Goal: Information Seeking & Learning: Find specific fact

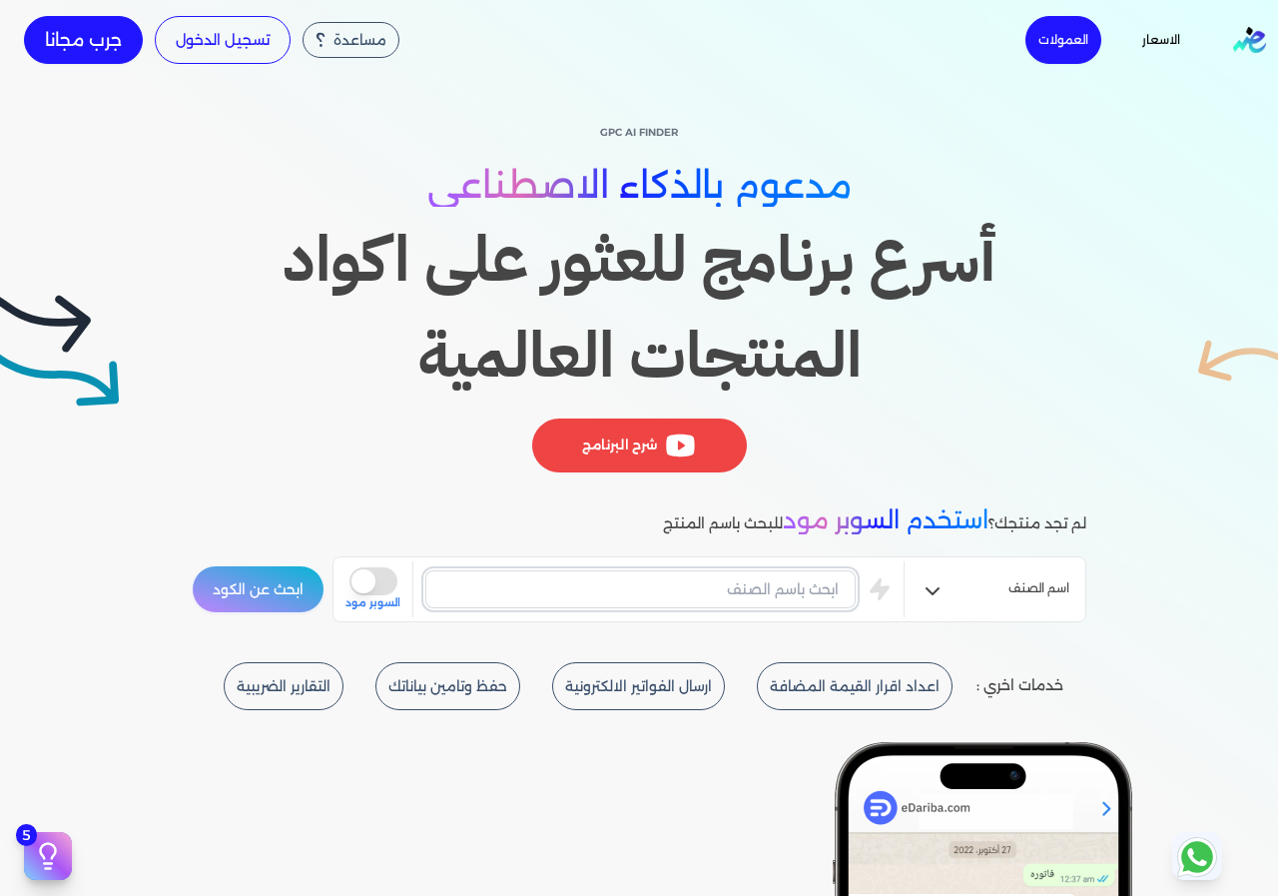
click at [685, 602] on input "text" at bounding box center [640, 589] width 430 height 38
paste input "WRENCH 75MM"
click at [297, 587] on button "ابحث عن الكود" at bounding box center [258, 589] width 133 height 48
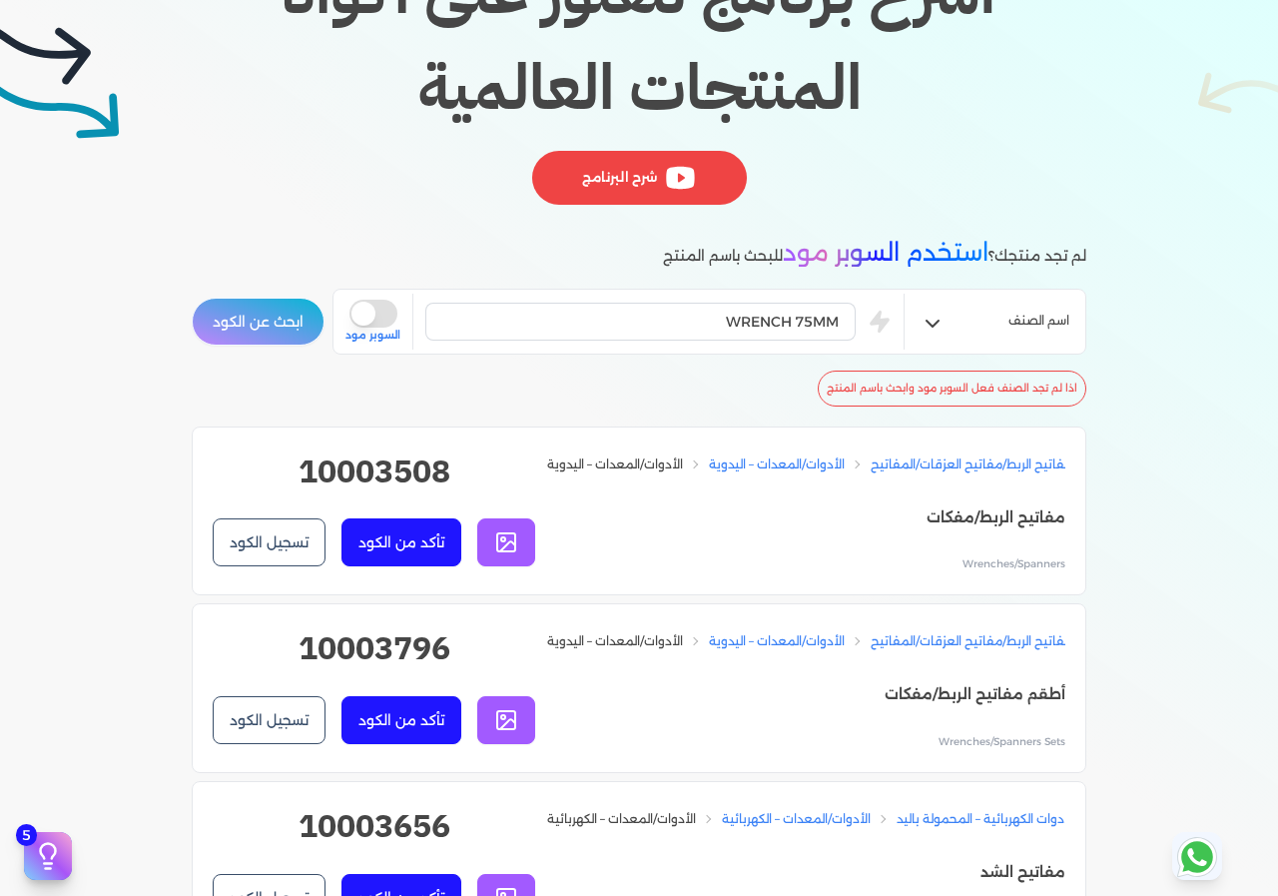
scroll to position [300, 0]
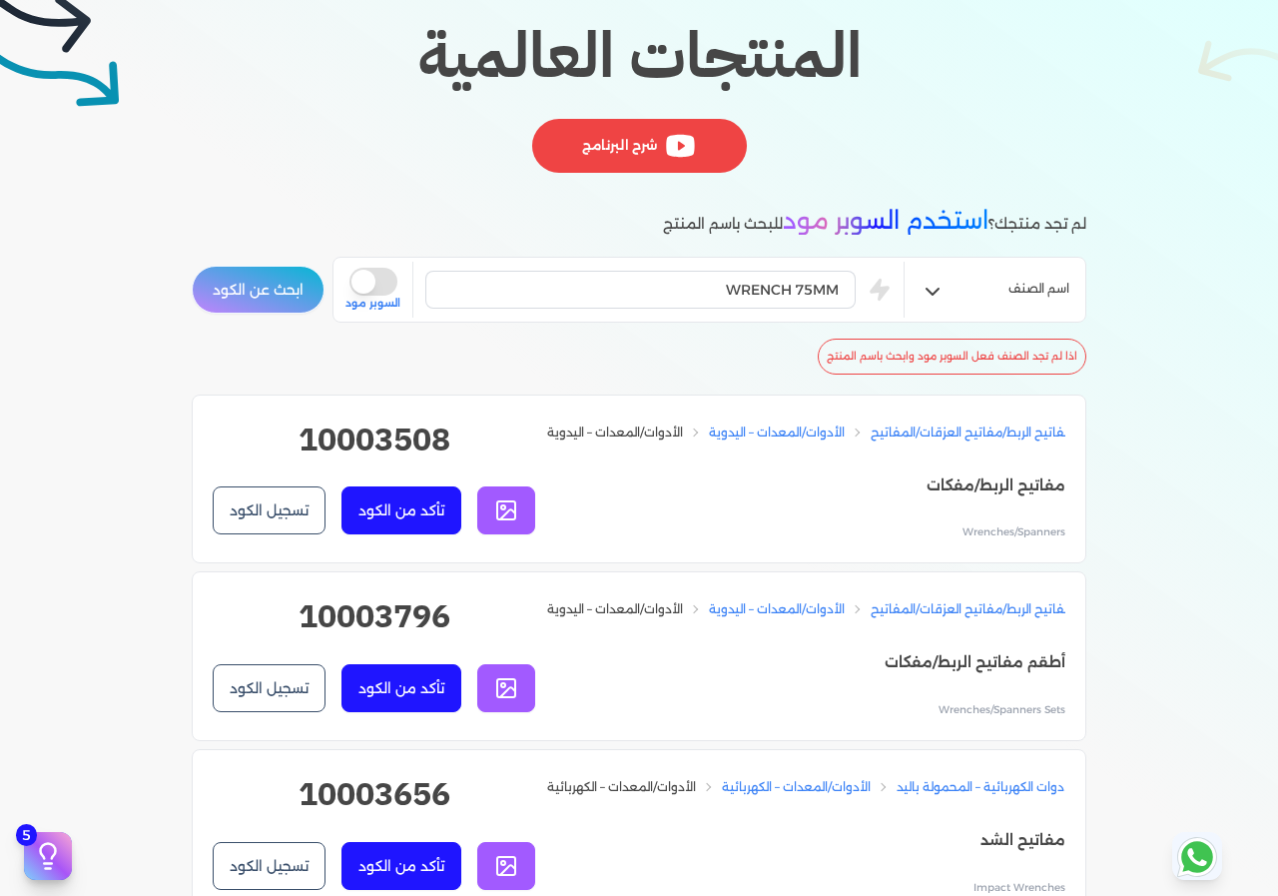
click at [378, 446] on h2 "10003508" at bounding box center [374, 447] width 323 height 64
click at [361, 440] on h2 "10003508" at bounding box center [374, 447] width 323 height 64
drag, startPoint x: 361, startPoint y: 440, endPoint x: 305, endPoint y: 430, distance: 57.8
click at [305, 430] on h2 "10003508" at bounding box center [374, 447] width 323 height 64
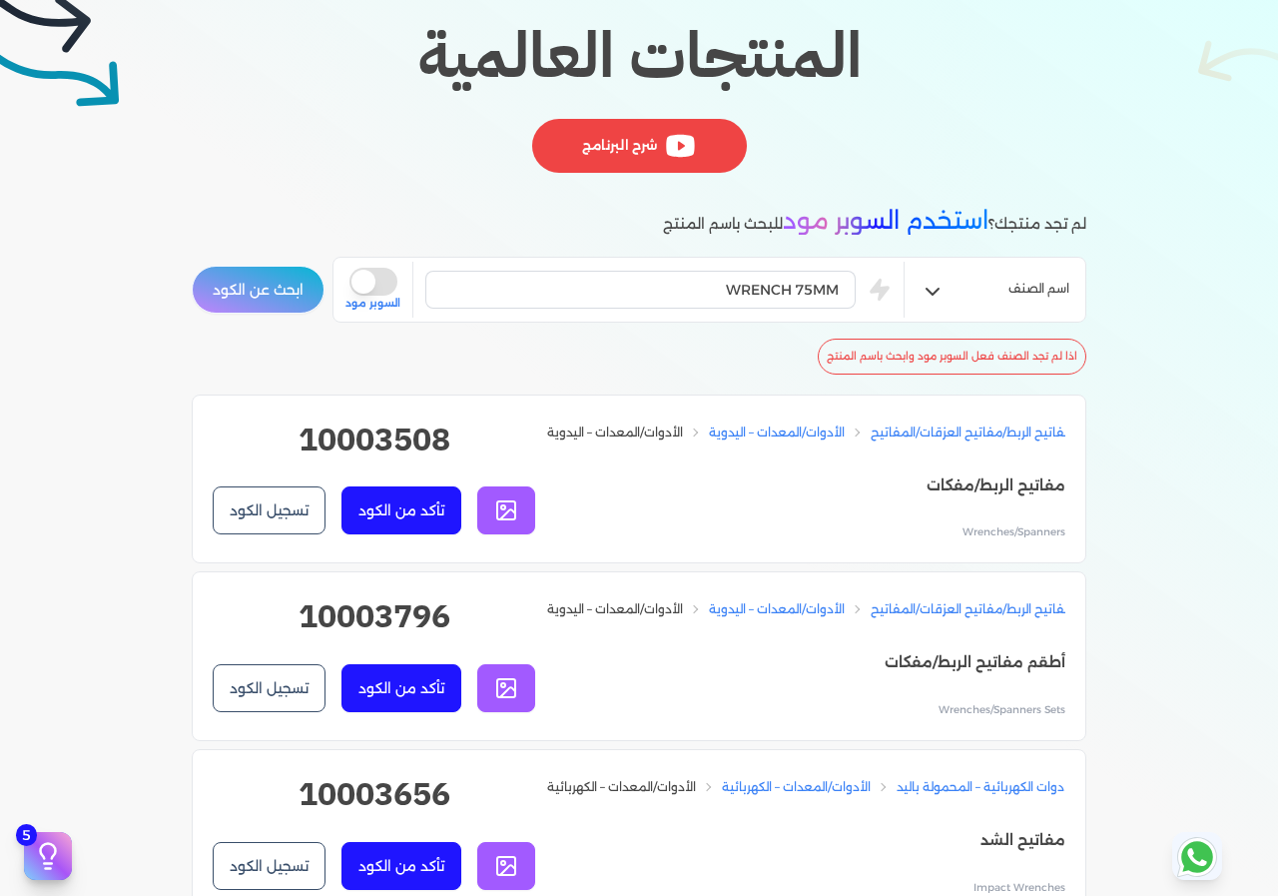
click at [305, 430] on h2 "10003508" at bounding box center [374, 447] width 323 height 64
copy div "10003508 تأكد من الكود تسجيل الكود"
click at [388, 441] on h2 "10003508" at bounding box center [374, 447] width 323 height 64
drag, startPoint x: 388, startPoint y: 441, endPoint x: 332, endPoint y: 426, distance: 58.9
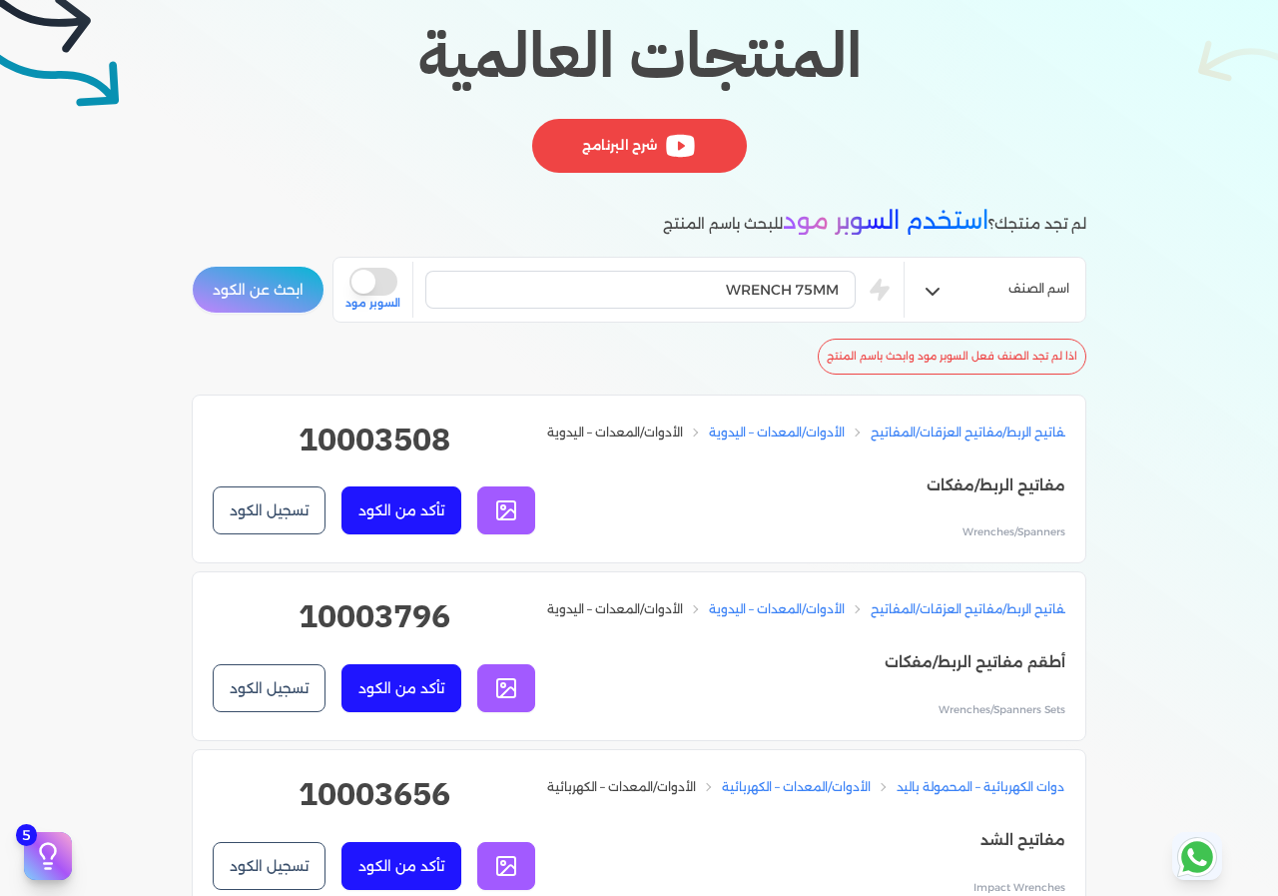
click at [332, 426] on h2 "10003508" at bounding box center [374, 447] width 323 height 64
copy div "10003508 تأكد من الكود تسجيل الكود"
click at [560, 267] on div "WRENCH 75MM is super mode السوبر مود" at bounding box center [625, 290] width 558 height 56
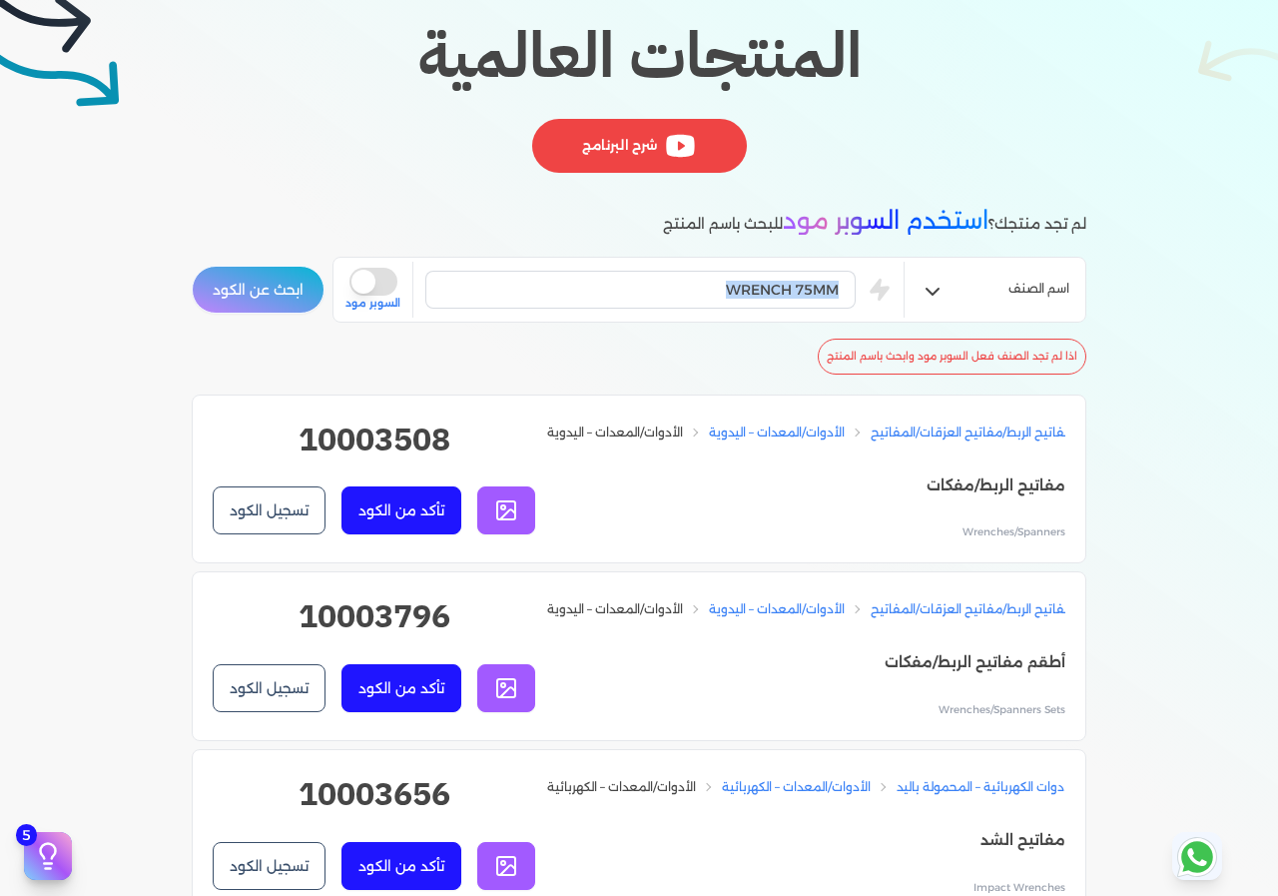
click at [561, 267] on div "WRENCH 75MM is super mode السوبر مود" at bounding box center [625, 290] width 558 height 56
drag, startPoint x: 564, startPoint y: 270, endPoint x: 655, endPoint y: 282, distance: 91.7
click at [655, 282] on input "WRENCH 75MM" at bounding box center [640, 290] width 430 height 38
click at [656, 282] on input "WRENCH 75MM" at bounding box center [640, 290] width 430 height 38
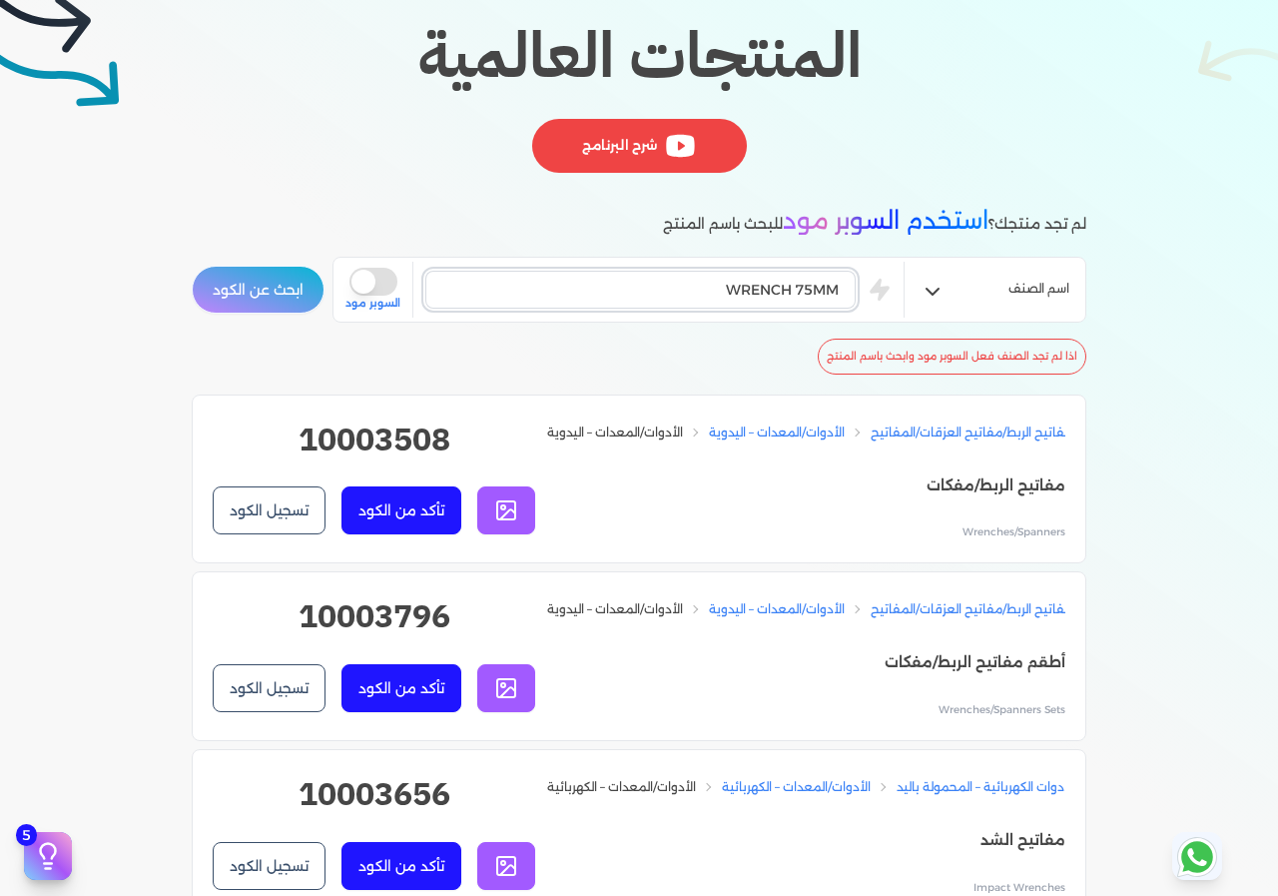
paste input "SIDE FRAMES MHB30 MACOTRAC"
click at [286, 283] on button "ابحث عن الكود" at bounding box center [258, 290] width 133 height 48
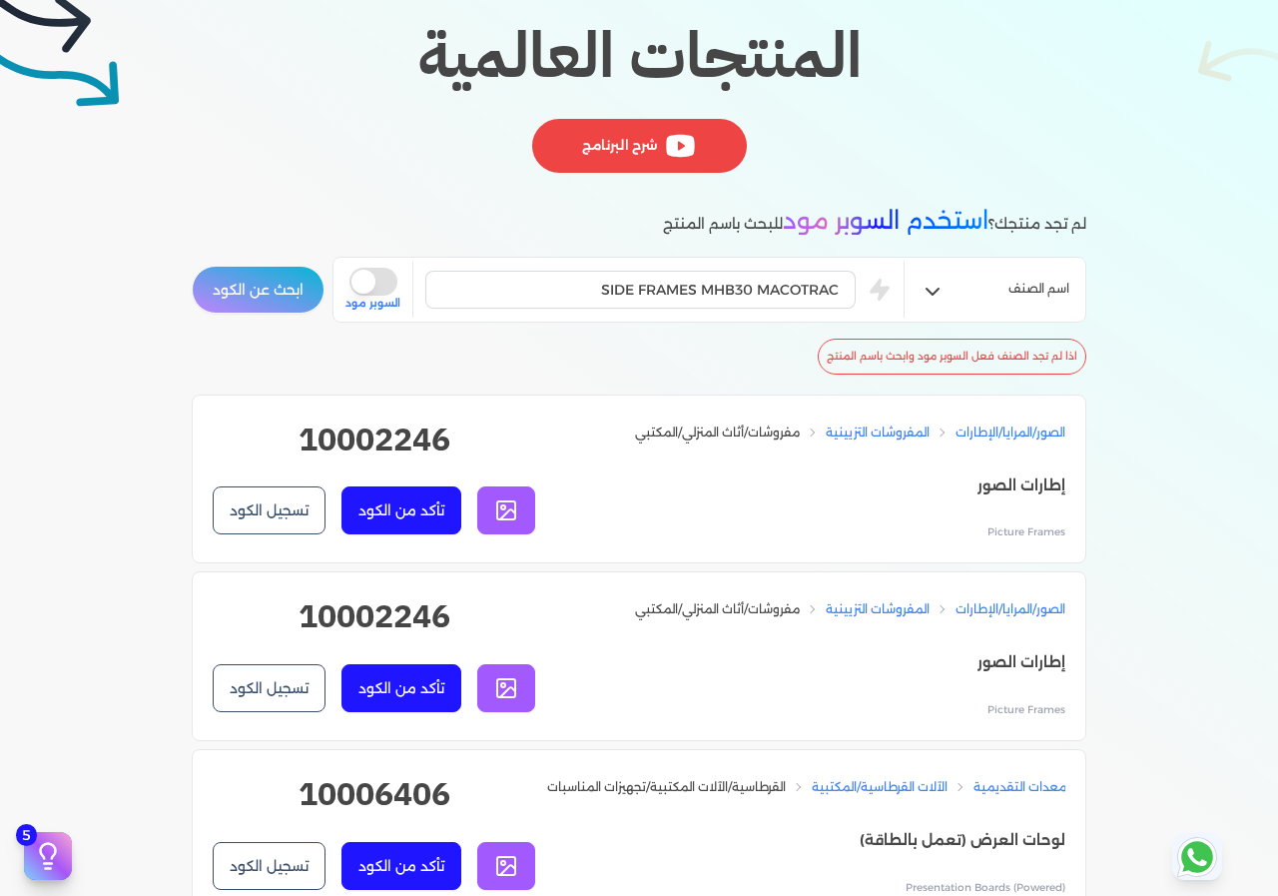
click at [281, 287] on button "ابحث عن الكود" at bounding box center [258, 290] width 133 height 48
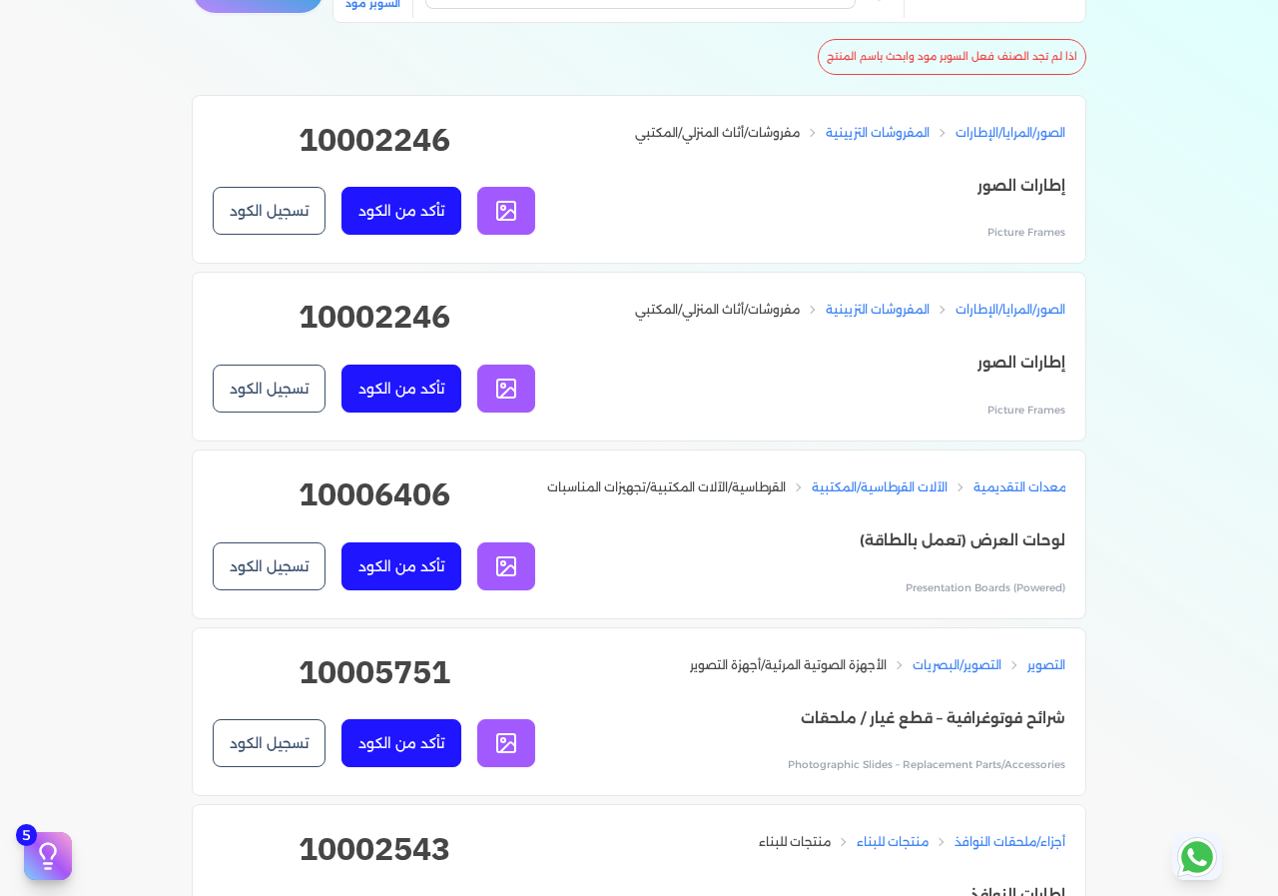
scroll to position [499, 0]
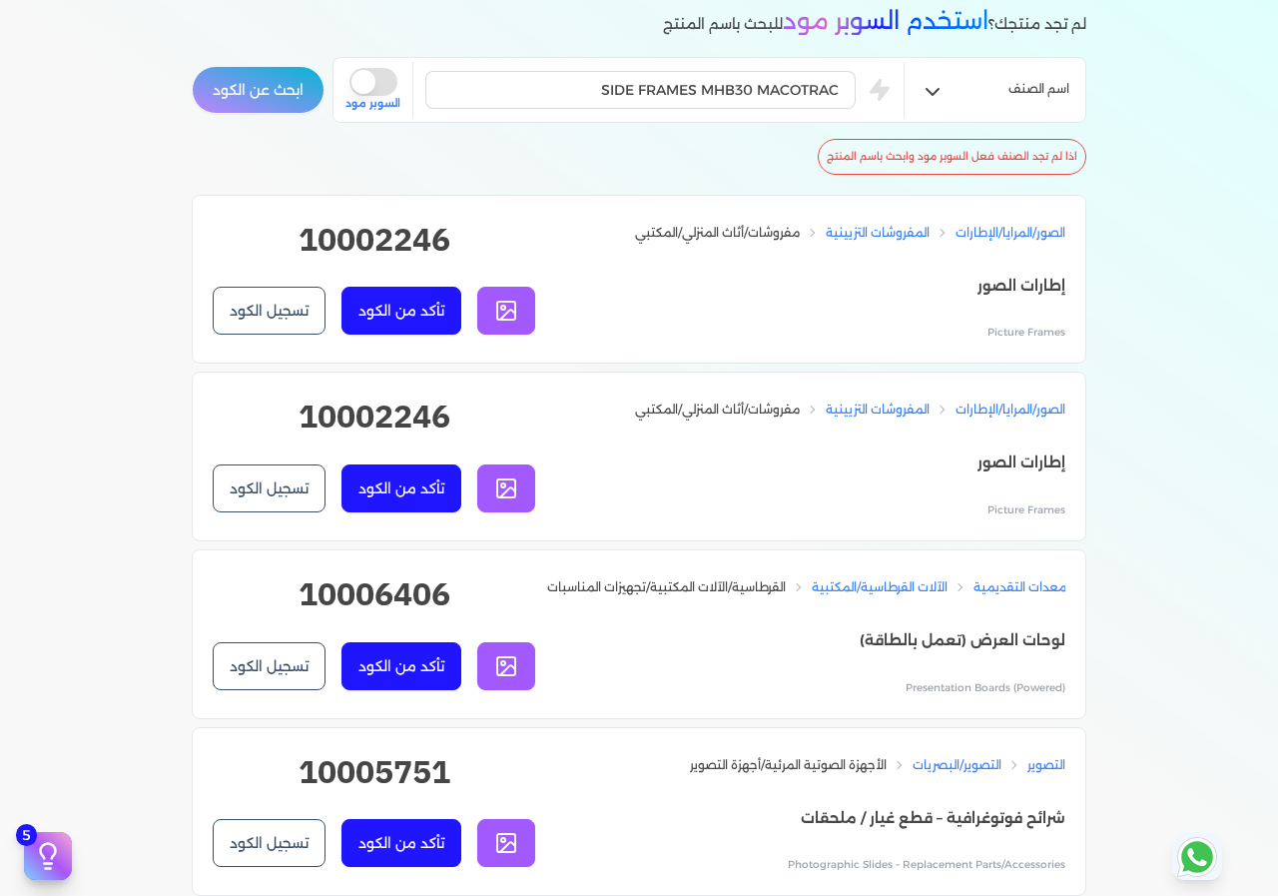
click at [329, 237] on h2 "10002246" at bounding box center [374, 248] width 323 height 64
copy h2 "10002246"
click at [675, 89] on input "SIDE FRAMES MHB30 MACOTRAC" at bounding box center [640, 90] width 430 height 38
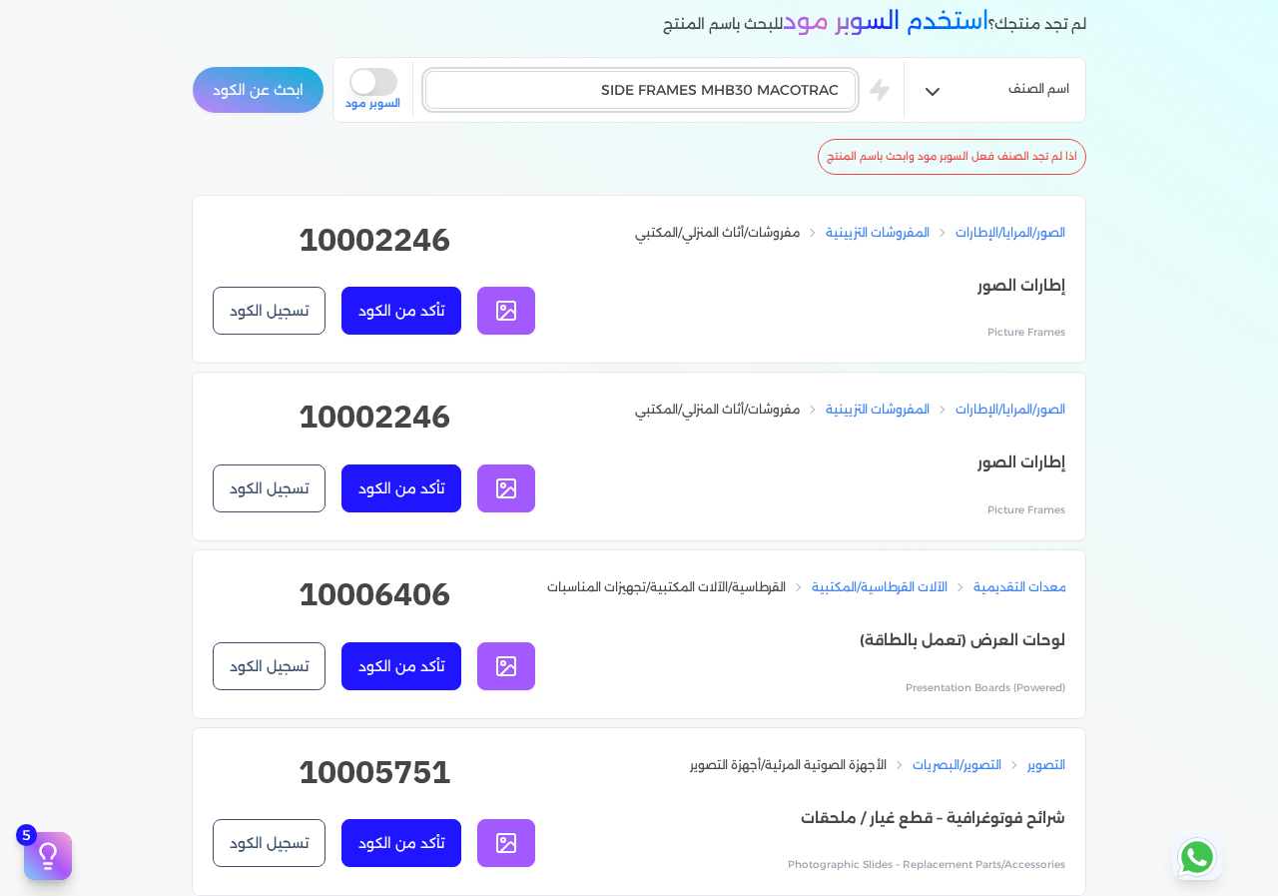
click at [675, 89] on input "SIDE FRAMES MHB30 MACOTRAC" at bounding box center [640, 90] width 430 height 38
paste input "MOUNTING CAP ASSY W/PIN & BUSH & SOCKET"
click at [251, 87] on button "ابحث عن الكود" at bounding box center [258, 90] width 133 height 48
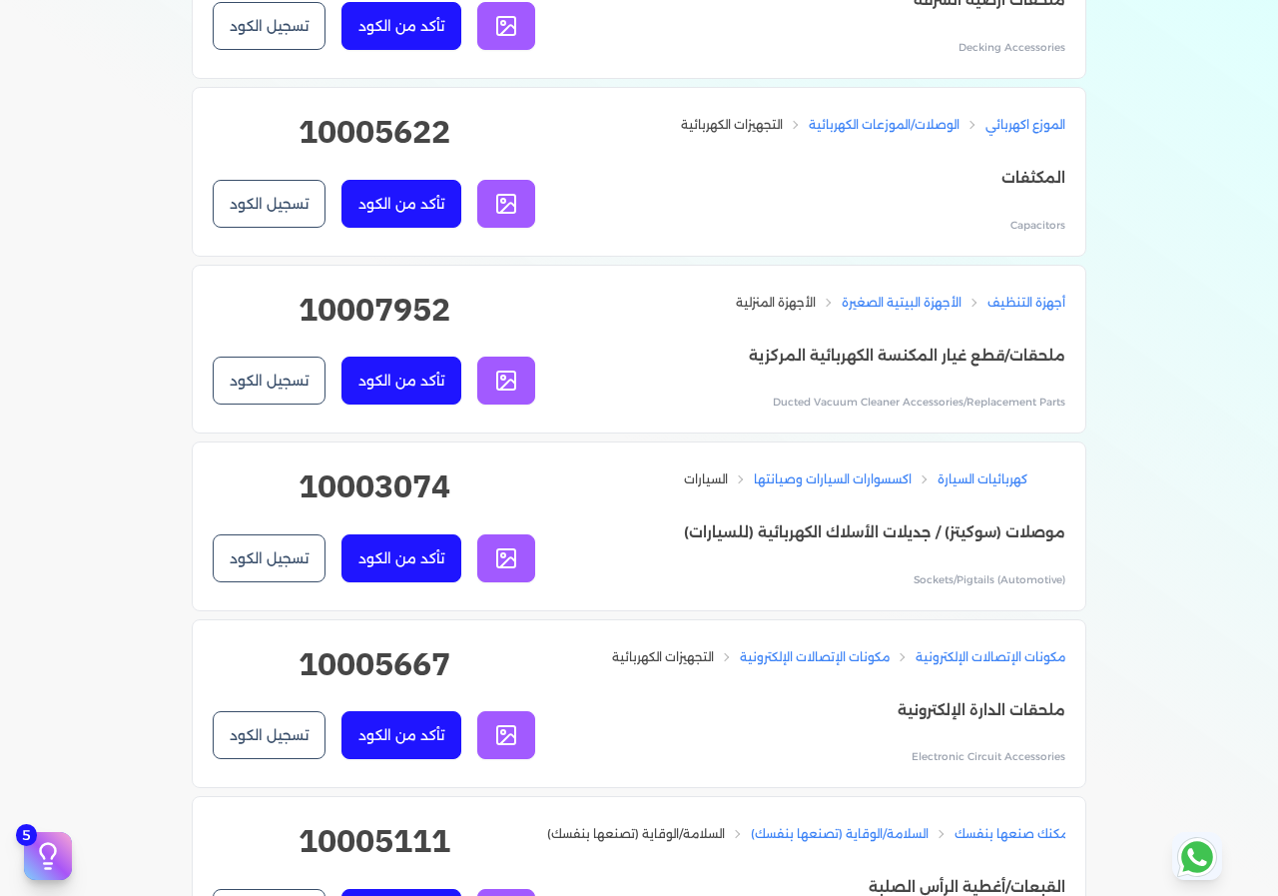
scroll to position [899, 0]
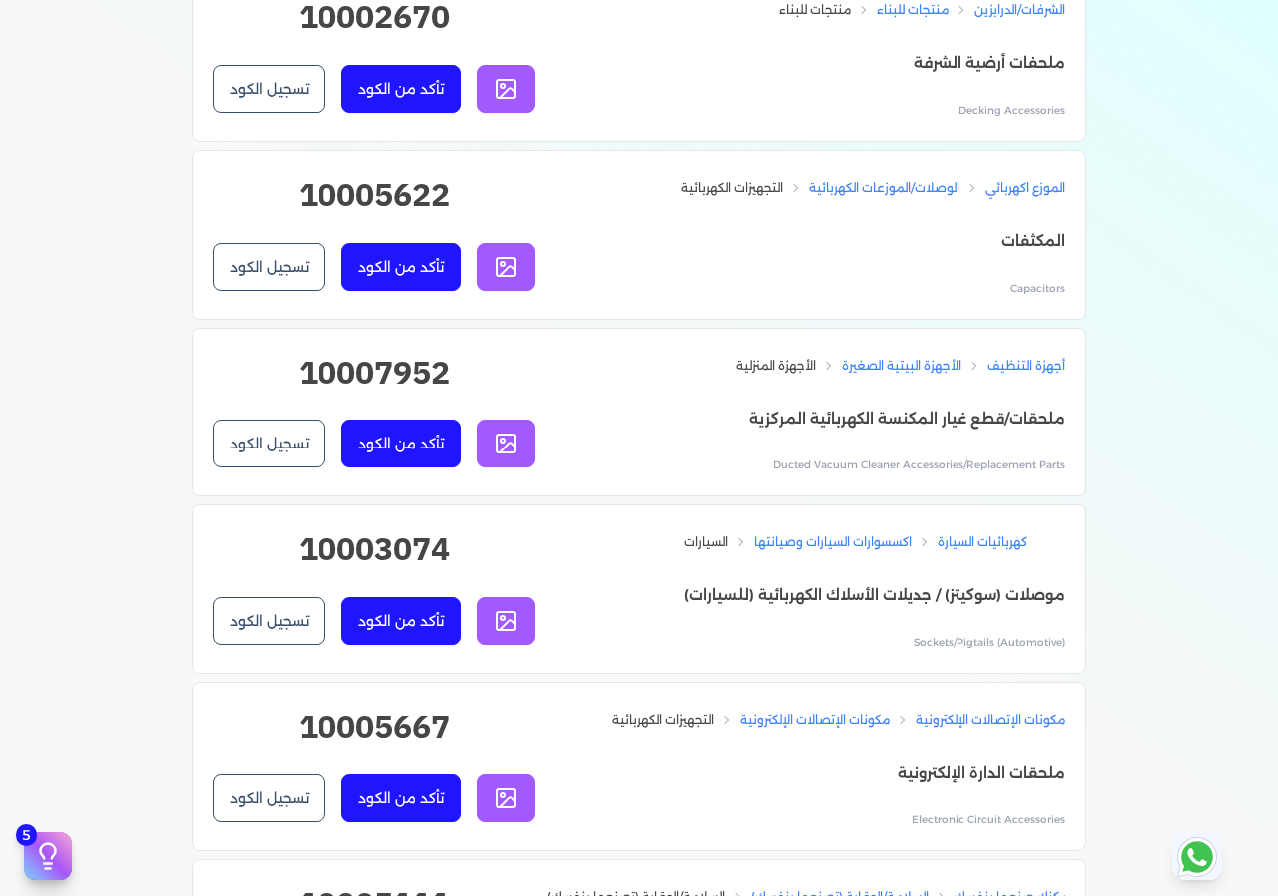
click at [424, 199] on h2 "10005622" at bounding box center [374, 203] width 323 height 64
click at [423, 199] on h2 "10005622" at bounding box center [374, 203] width 323 height 64
copy h2 "10005622"
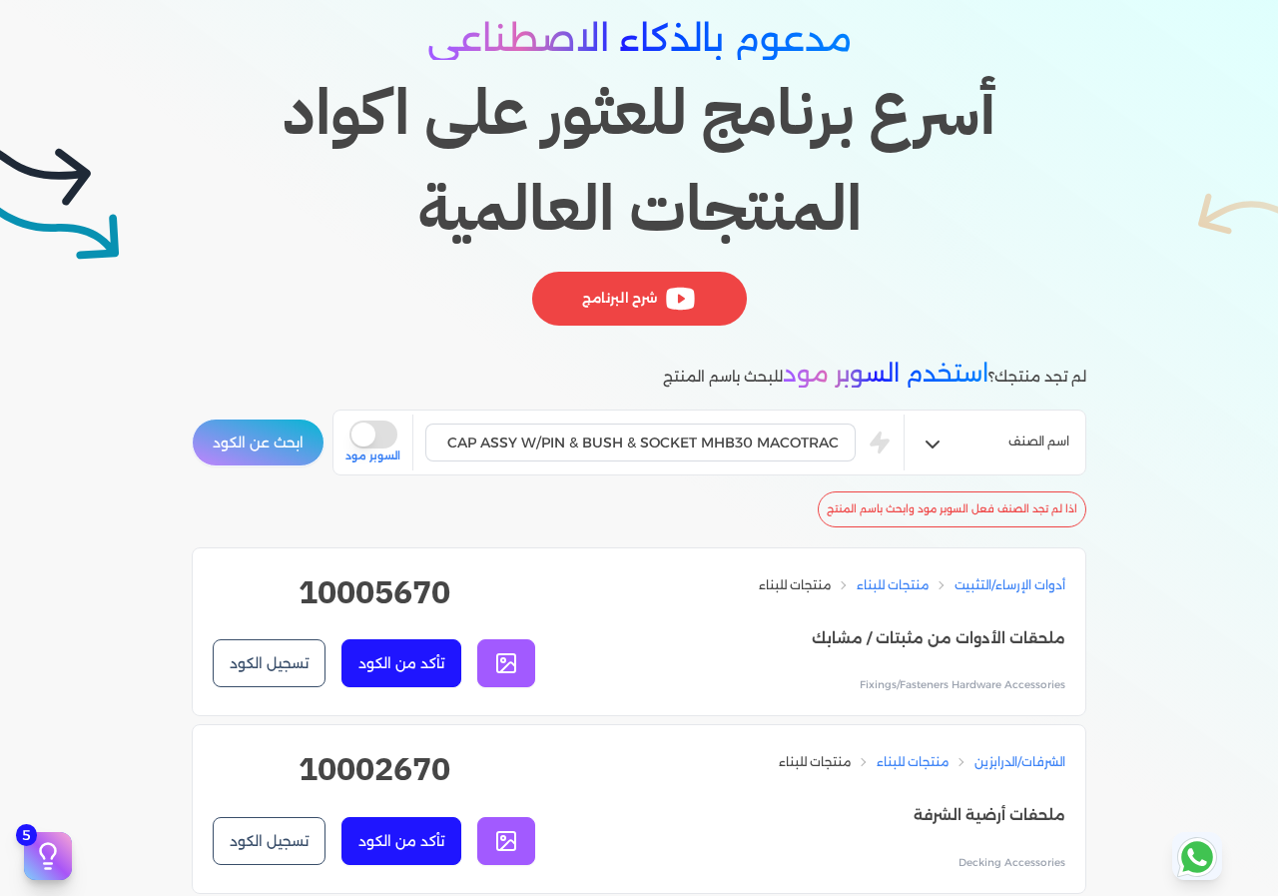
scroll to position [0, 0]
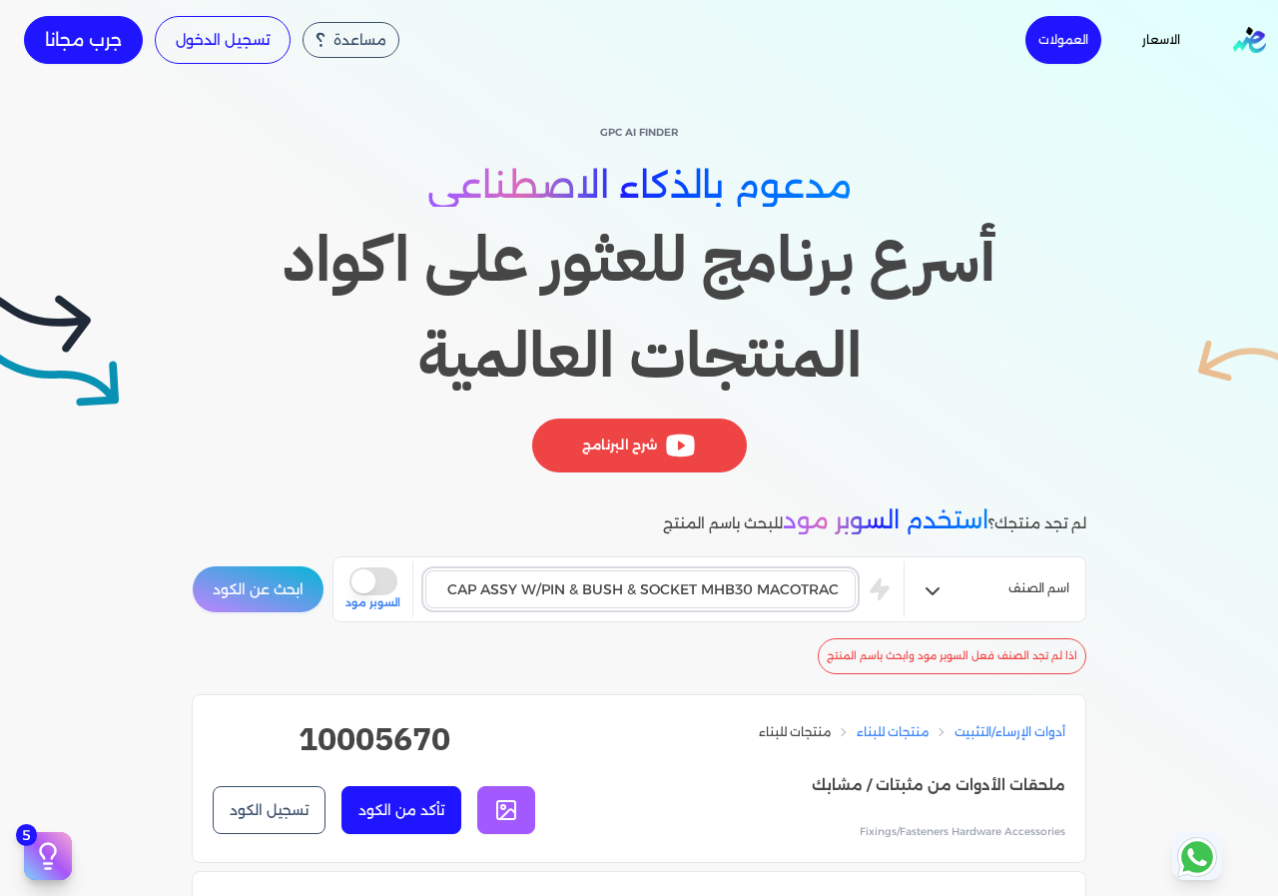
click at [793, 598] on input "MOUNTING CAP ASSY W/PIN & BUSH & SOCKET MHB30 MACOTRAC" at bounding box center [640, 589] width 430 height 38
paste input "BREAKER MHB30G 30MM THICKNESS W/BASIC SUPPLY ( TOOL2X & TOOL BOX & GAS CYLINDER…"
click at [247, 579] on button "ابحث عن الكود" at bounding box center [258, 589] width 133 height 48
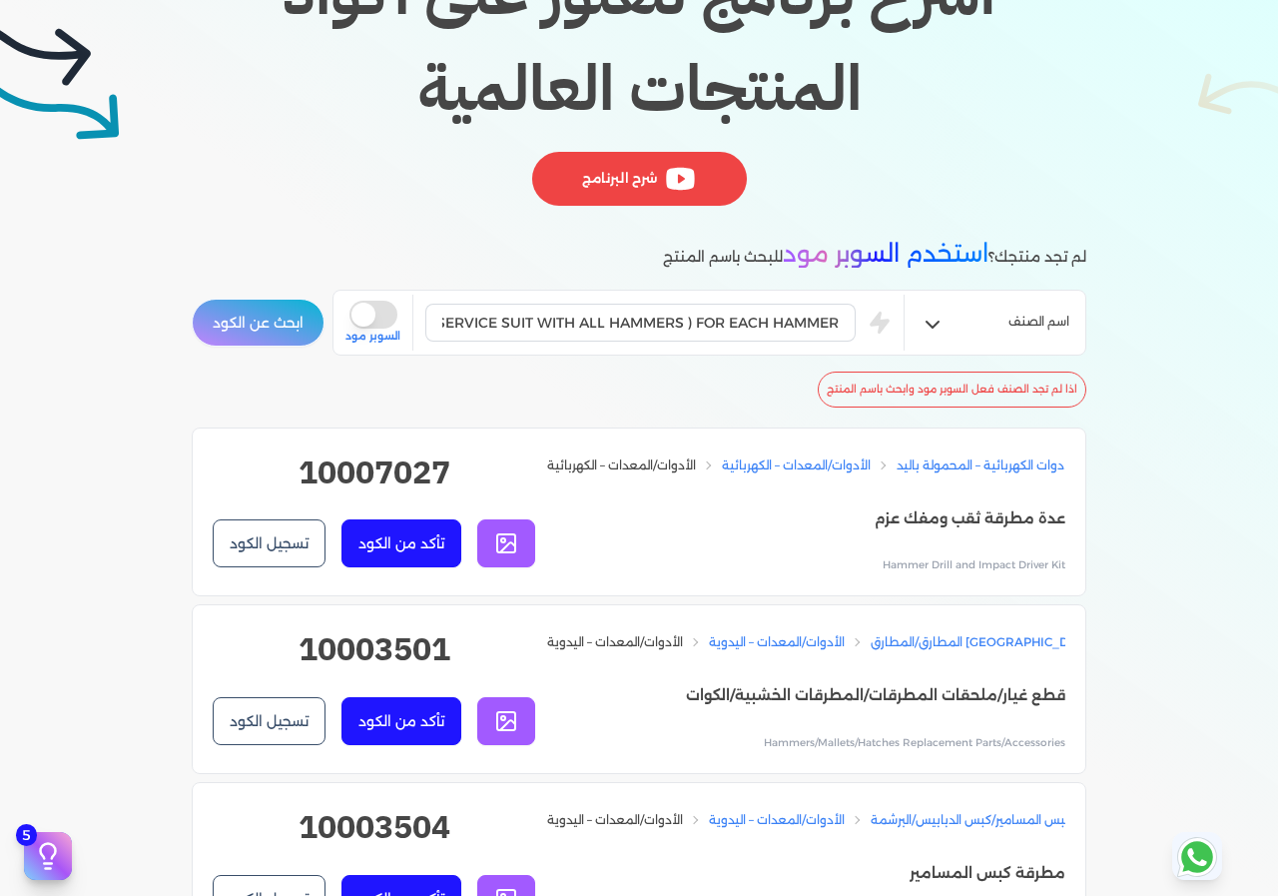
scroll to position [300, 0]
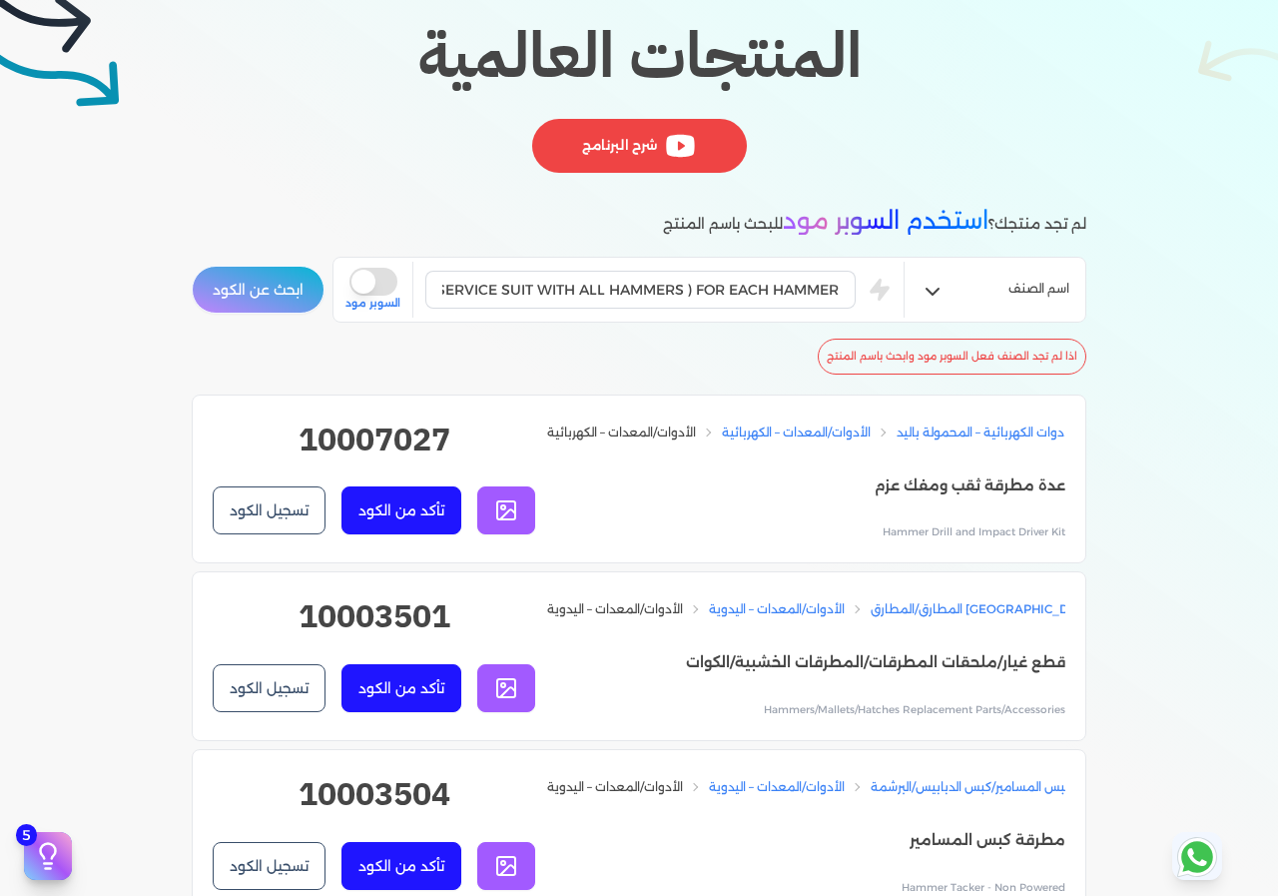
click at [384, 623] on h2 "10003501" at bounding box center [374, 624] width 323 height 64
copy h2 "10003501"
click at [732, 284] on input "BREAKER MHB30G 30MM THICKNESS W/BASIC SUPPLY ( TOOL2X & TOOL BOX & GAS CYLINDER…" at bounding box center [640, 290] width 430 height 38
click at [733, 284] on input "BREAKER MHB30G 30MM THICKNESS W/BASIC SUPPLY ( TOOL2X & TOOL BOX & GAS CYLINDER…" at bounding box center [640, 290] width 430 height 38
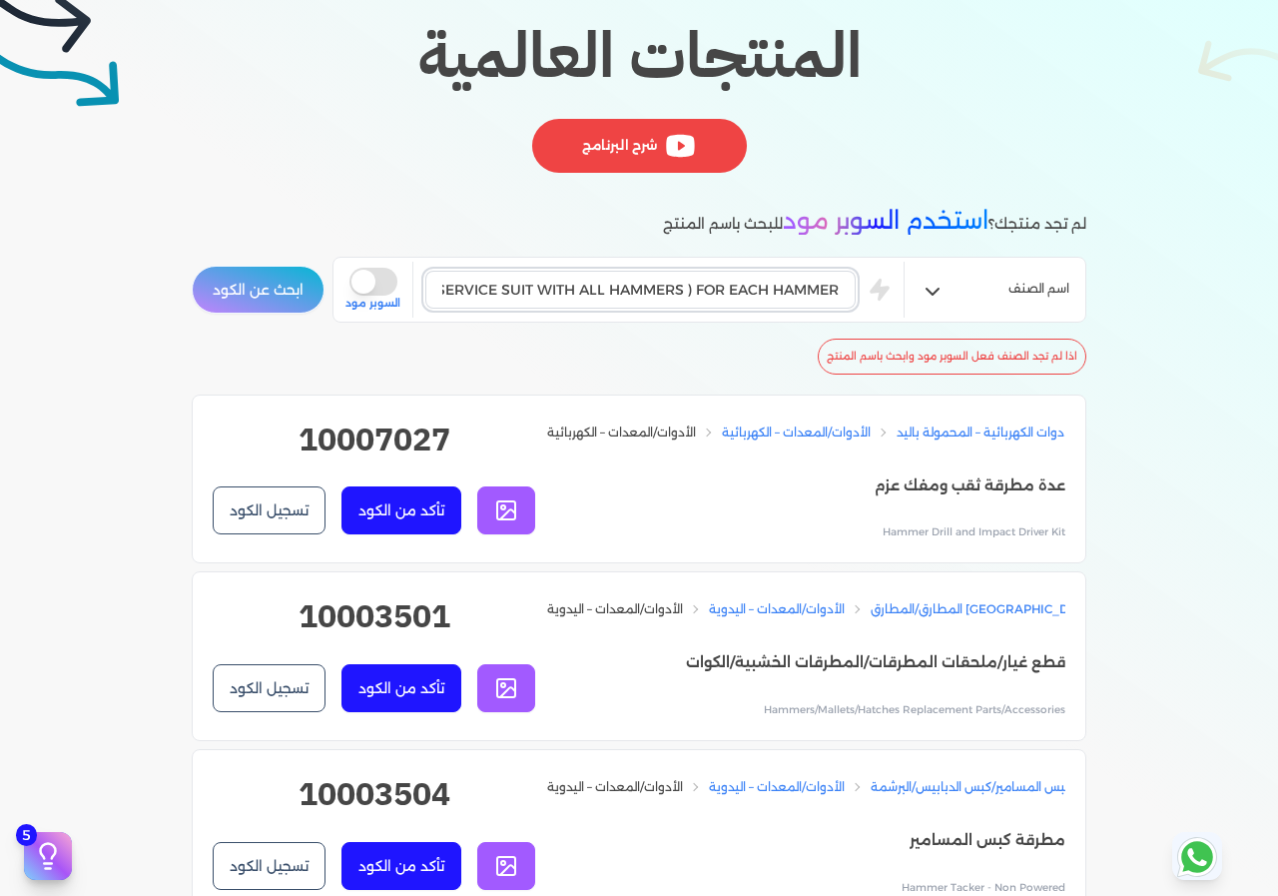
click at [733, 284] on input "BREAKER MHB30G 30MM THICKNESS W/BASIC SUPPLY ( TOOL2X & TOOL BOX & GAS CYLINDER…" at bounding box center [640, 290] width 430 height 38
paste input "THROUGHT BOLT"
click at [270, 308] on button "ابحث عن الكود" at bounding box center [258, 290] width 133 height 48
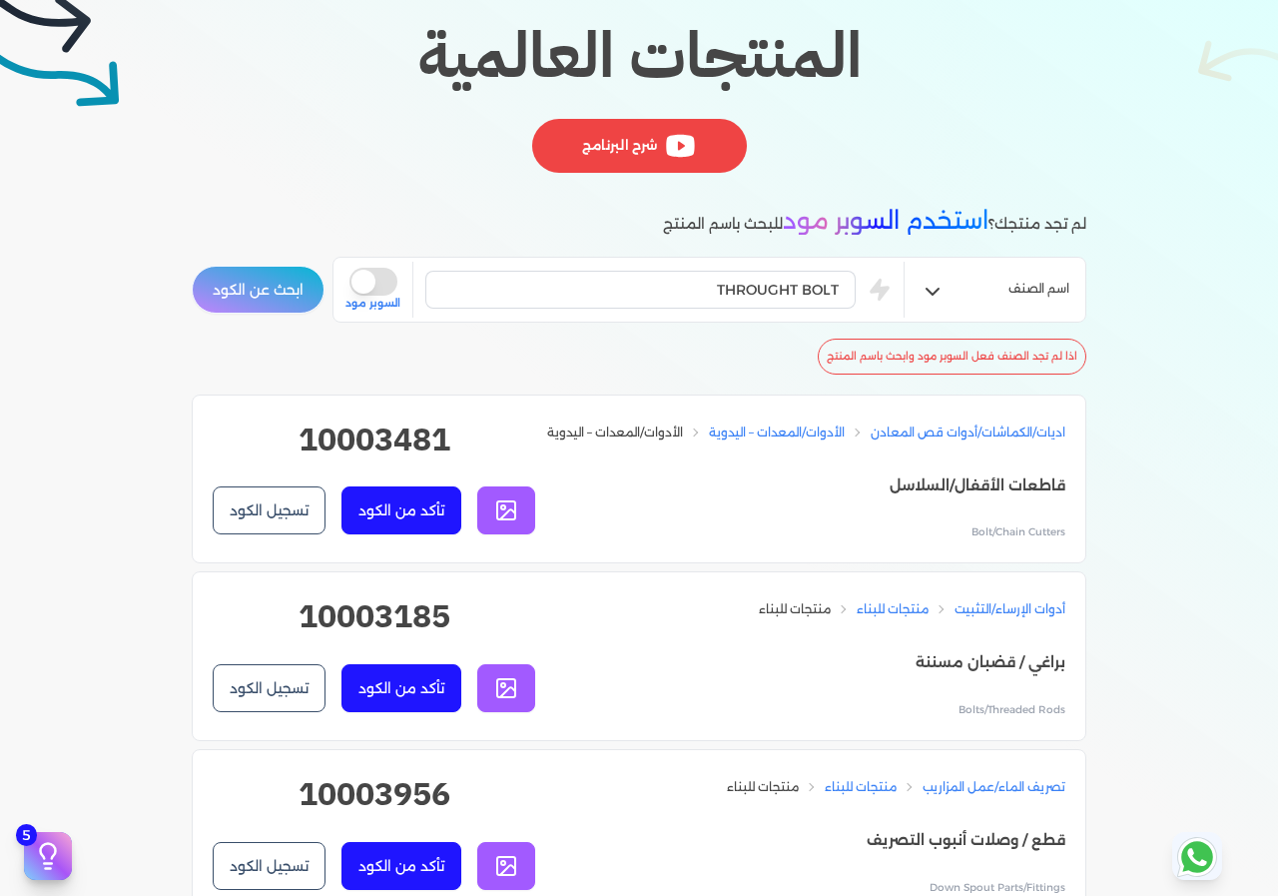
click at [390, 438] on h2 "10003481" at bounding box center [374, 447] width 323 height 64
copy h2 "10003481"
click at [725, 276] on input "THROUGHT BOLT" at bounding box center [640, 290] width 430 height 38
click at [724, 276] on input "THROUGHT BOLT" at bounding box center [640, 290] width 430 height 38
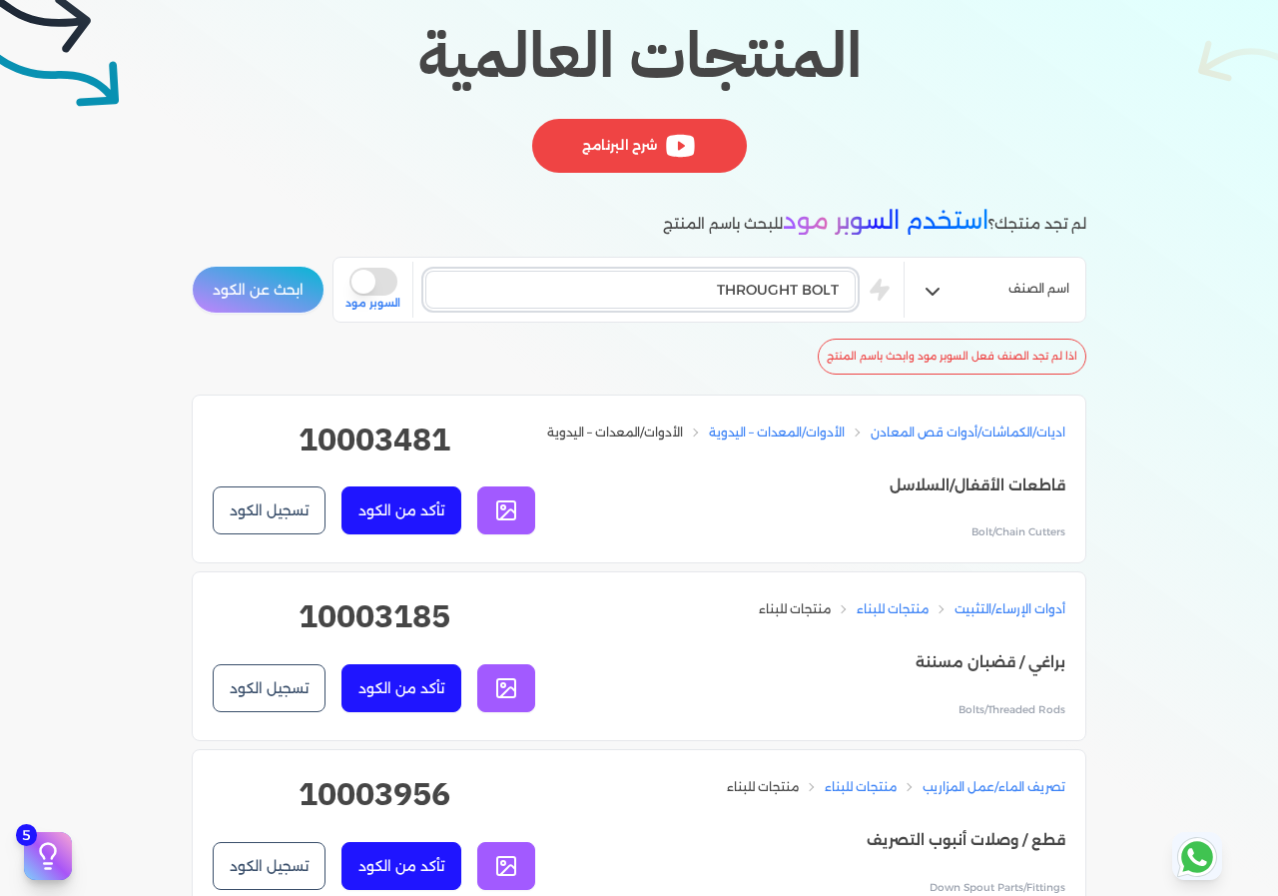
click at [724, 276] on input "THROUGHT BOLT" at bounding box center [640, 290] width 430 height 38
paste input "BREAKER MHB10G OPEN TYPE WHITE"
click at [258, 292] on button "ابحث عن الكود" at bounding box center [258, 290] width 133 height 48
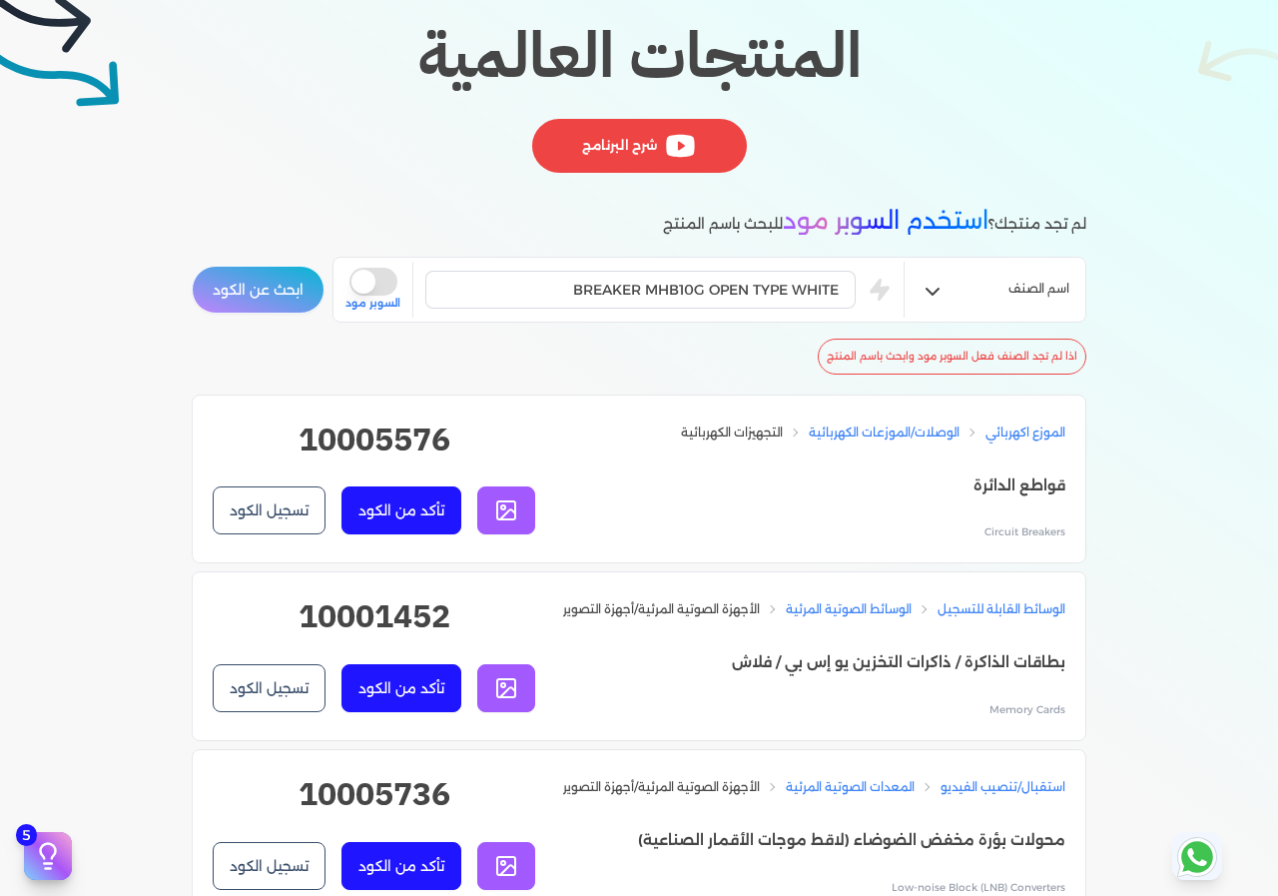
click at [414, 435] on h2 "10005576" at bounding box center [374, 447] width 323 height 64
copy h2 "10005576"
click at [736, 301] on input "BREAKER MHB10G OPEN TYPE WHITE" at bounding box center [640, 290] width 430 height 38
click at [735, 301] on input "BREAKER MHB10G OPEN TYPE WHITE" at bounding box center [640, 290] width 430 height 38
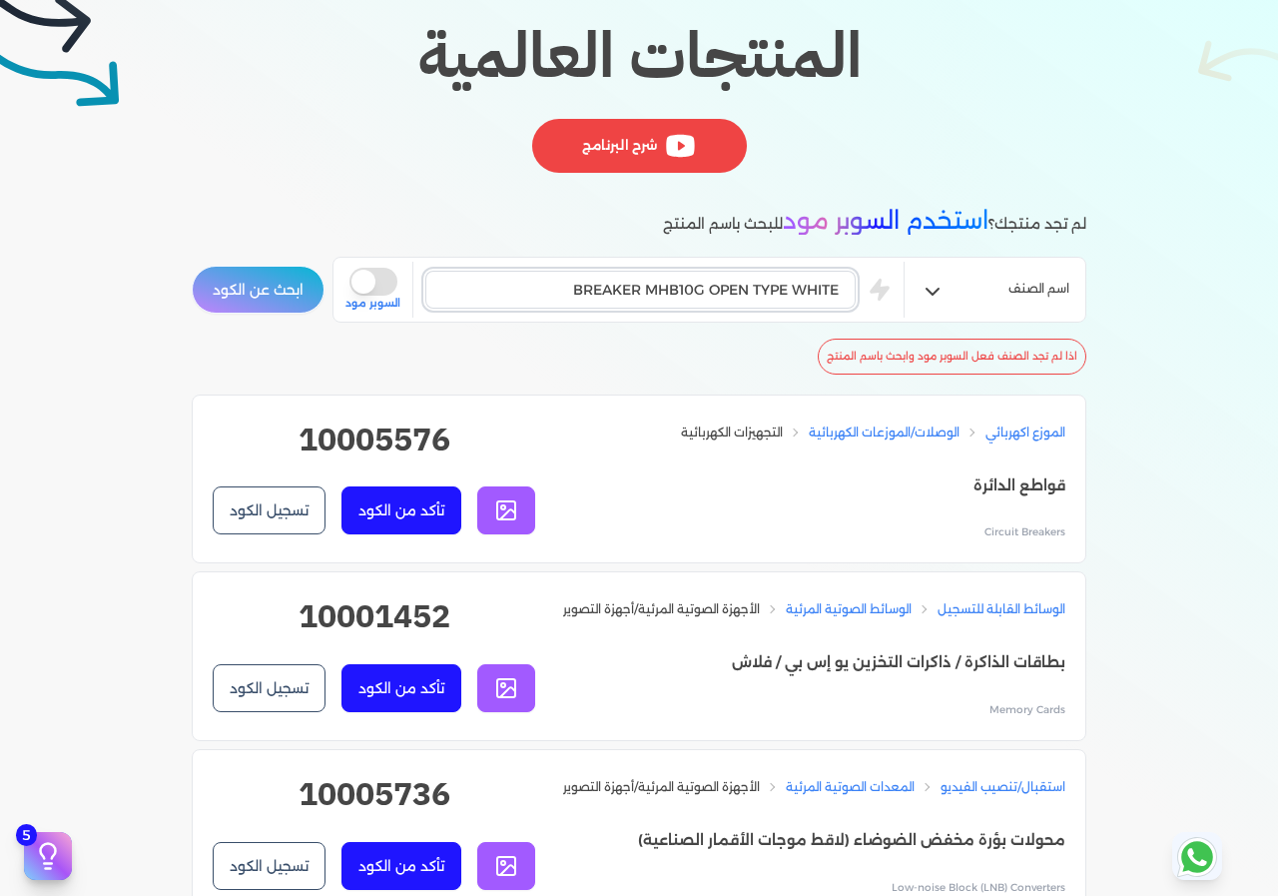
click at [735, 301] on input "BREAKER MHB10G OPEN TYPE WHITE" at bounding box center [640, 290] width 430 height 38
drag, startPoint x: 735, startPoint y: 301, endPoint x: 769, endPoint y: 283, distance: 38.4
click at [769, 283] on input "BREAKER MHB10G OPEN TYPE WHITE" at bounding box center [640, 290] width 430 height 38
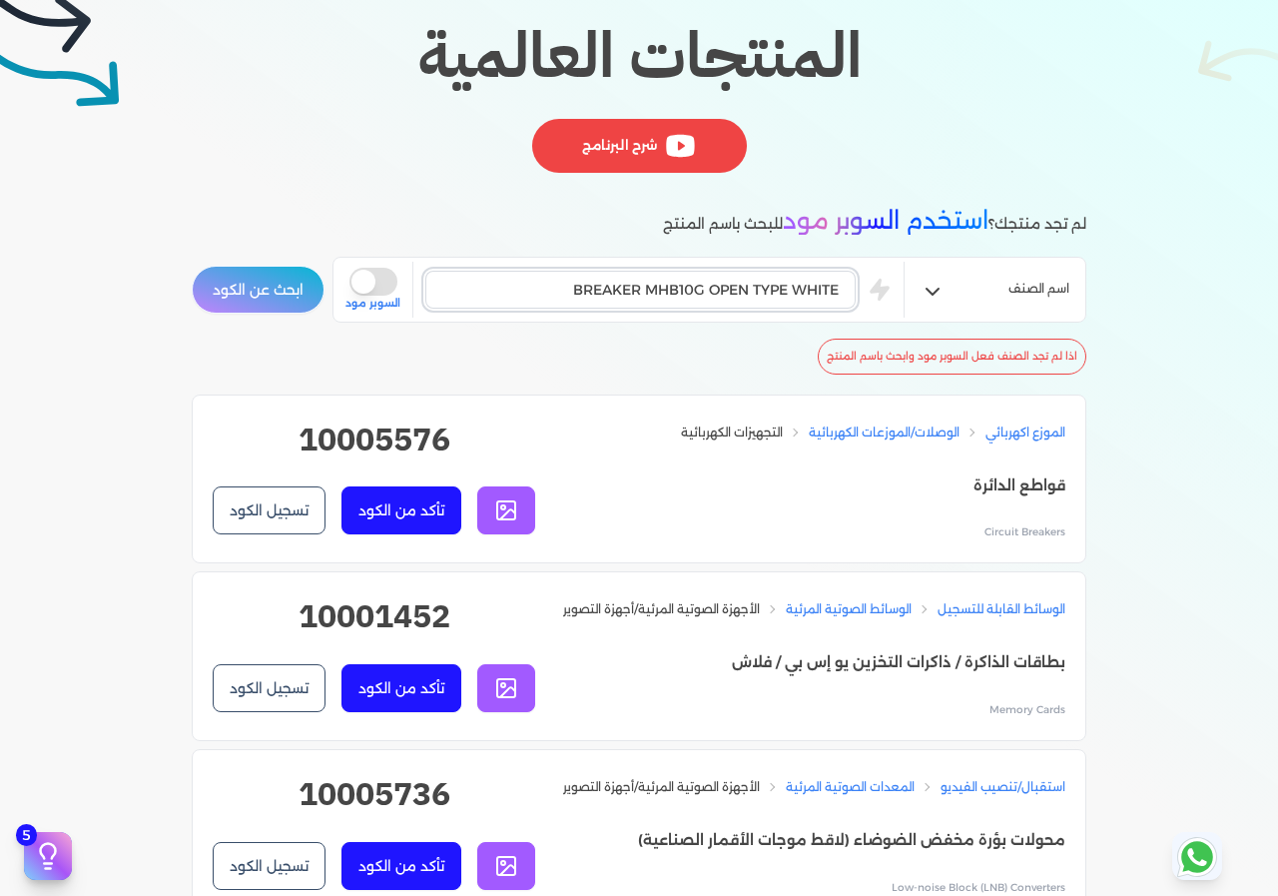
paste input "MHB30G CHISEL 150*1400MM 42CRMO"
click at [254, 298] on button "ابحث عن الكود" at bounding box center [258, 290] width 133 height 48
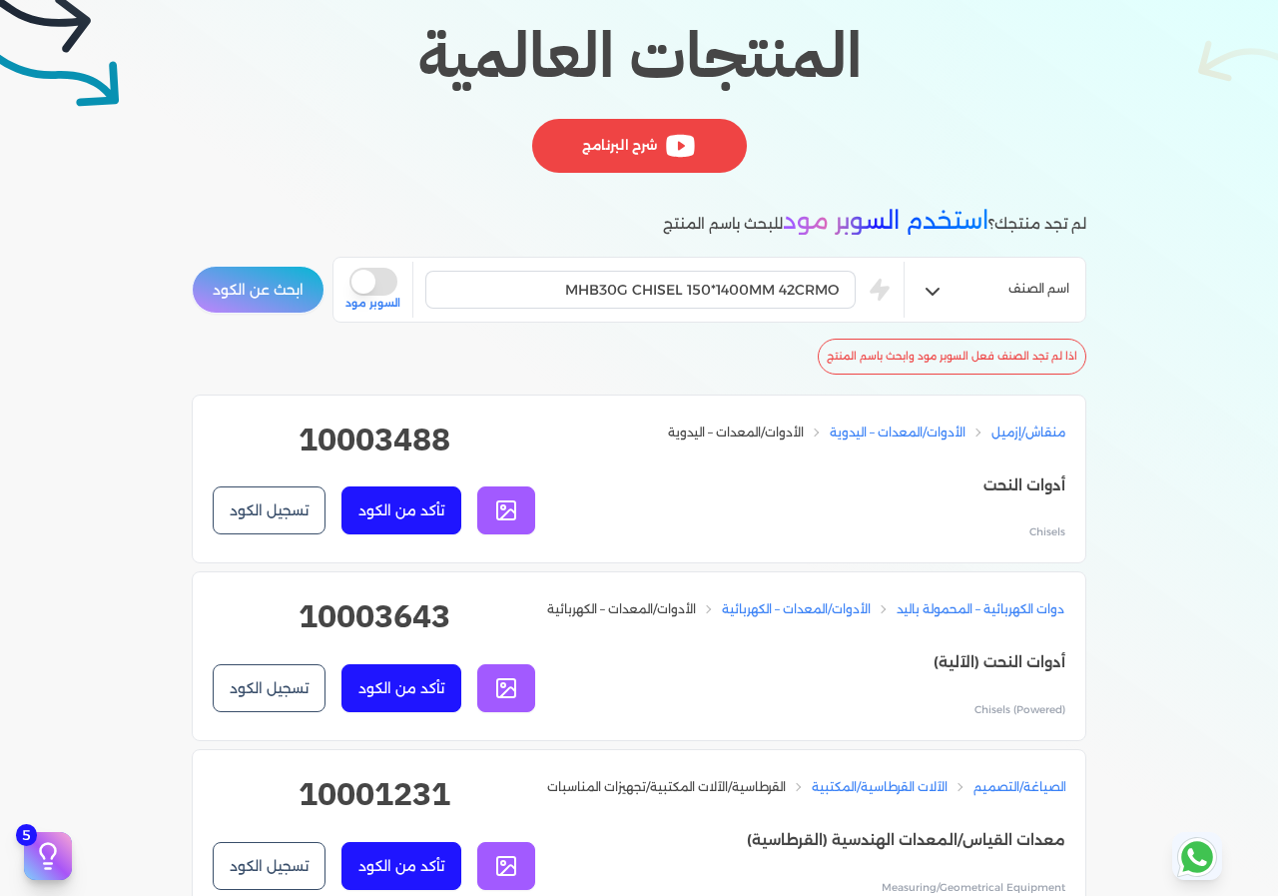
scroll to position [0, 0]
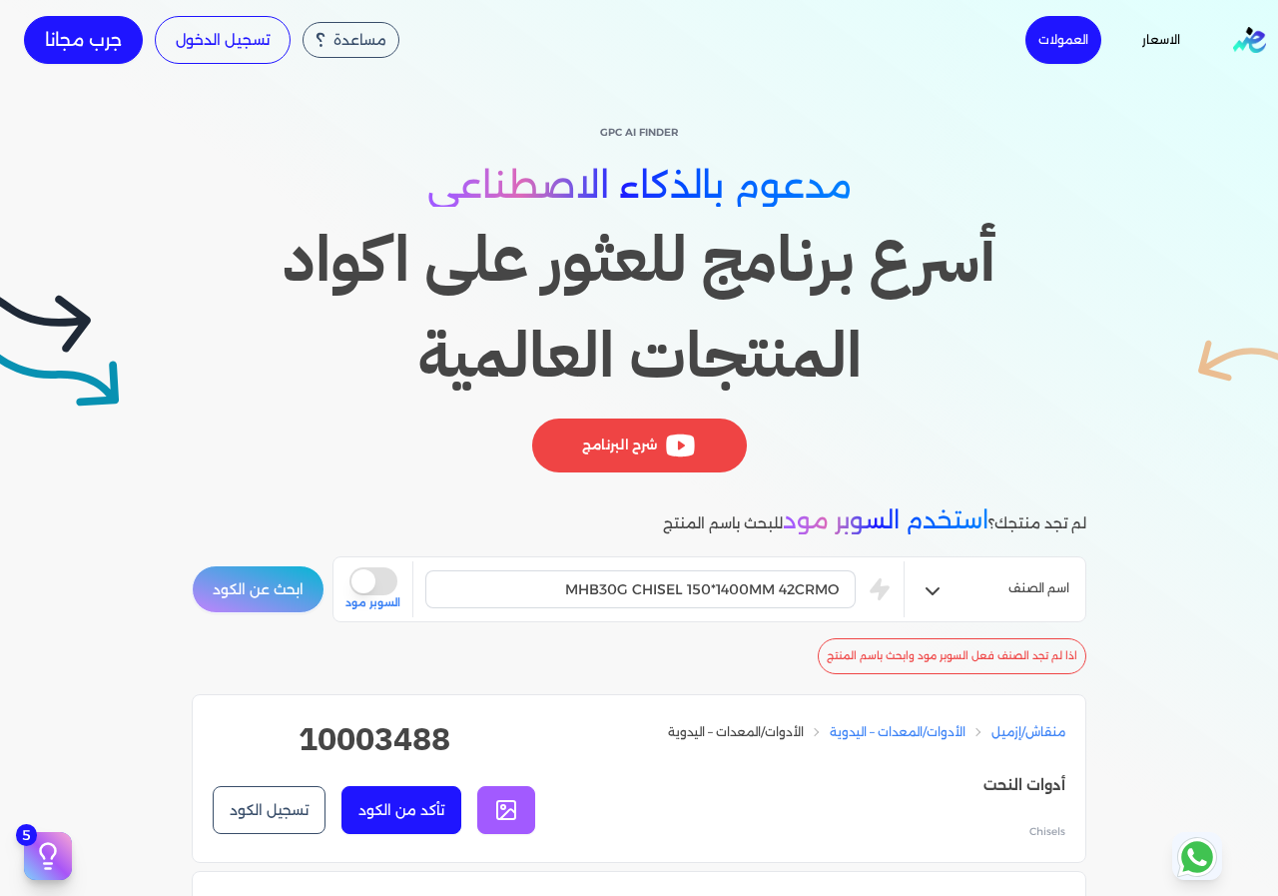
click at [323, 733] on h2 "10003488" at bounding box center [374, 747] width 323 height 64
click at [325, 733] on h2 "10003488" at bounding box center [374, 747] width 323 height 64
copy h2 "10003488"
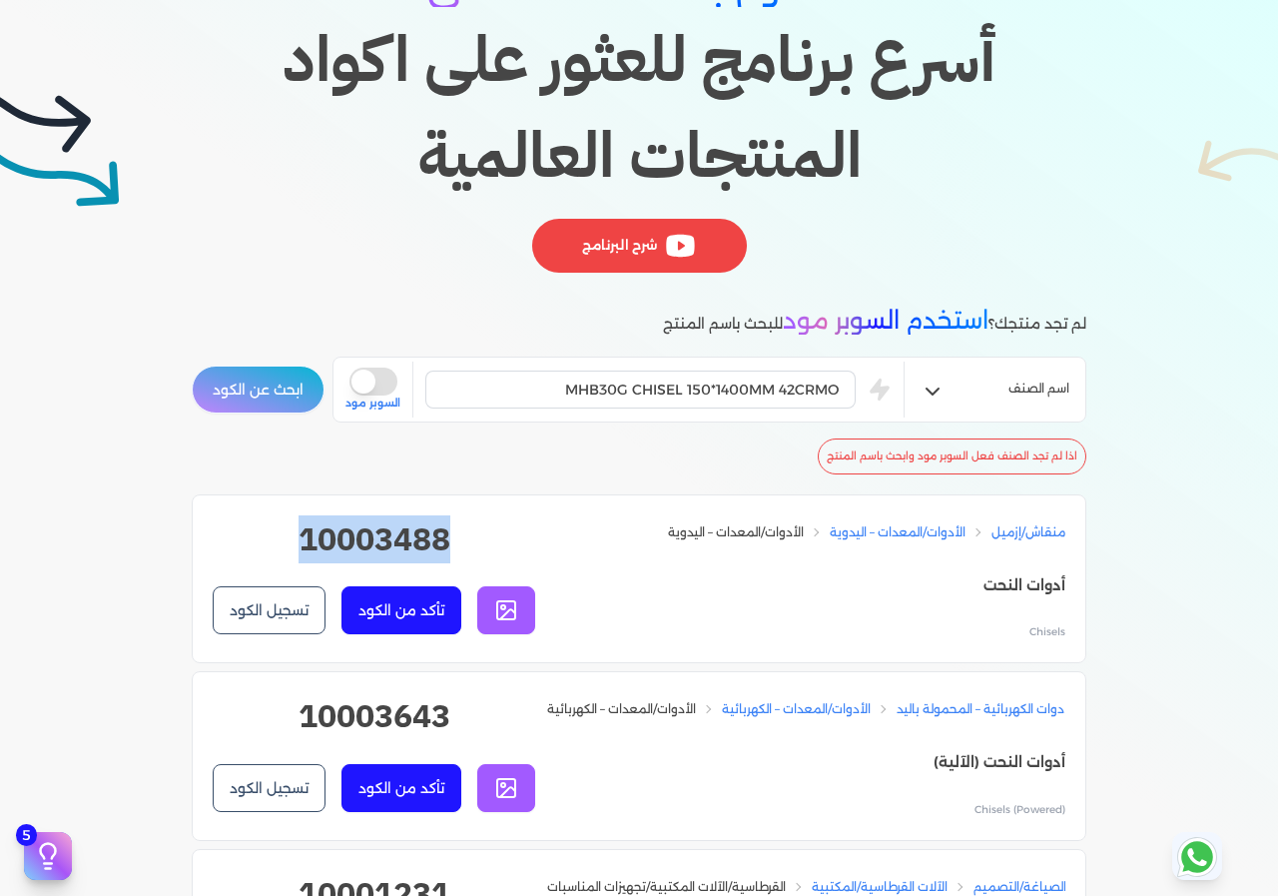
scroll to position [399, 0]
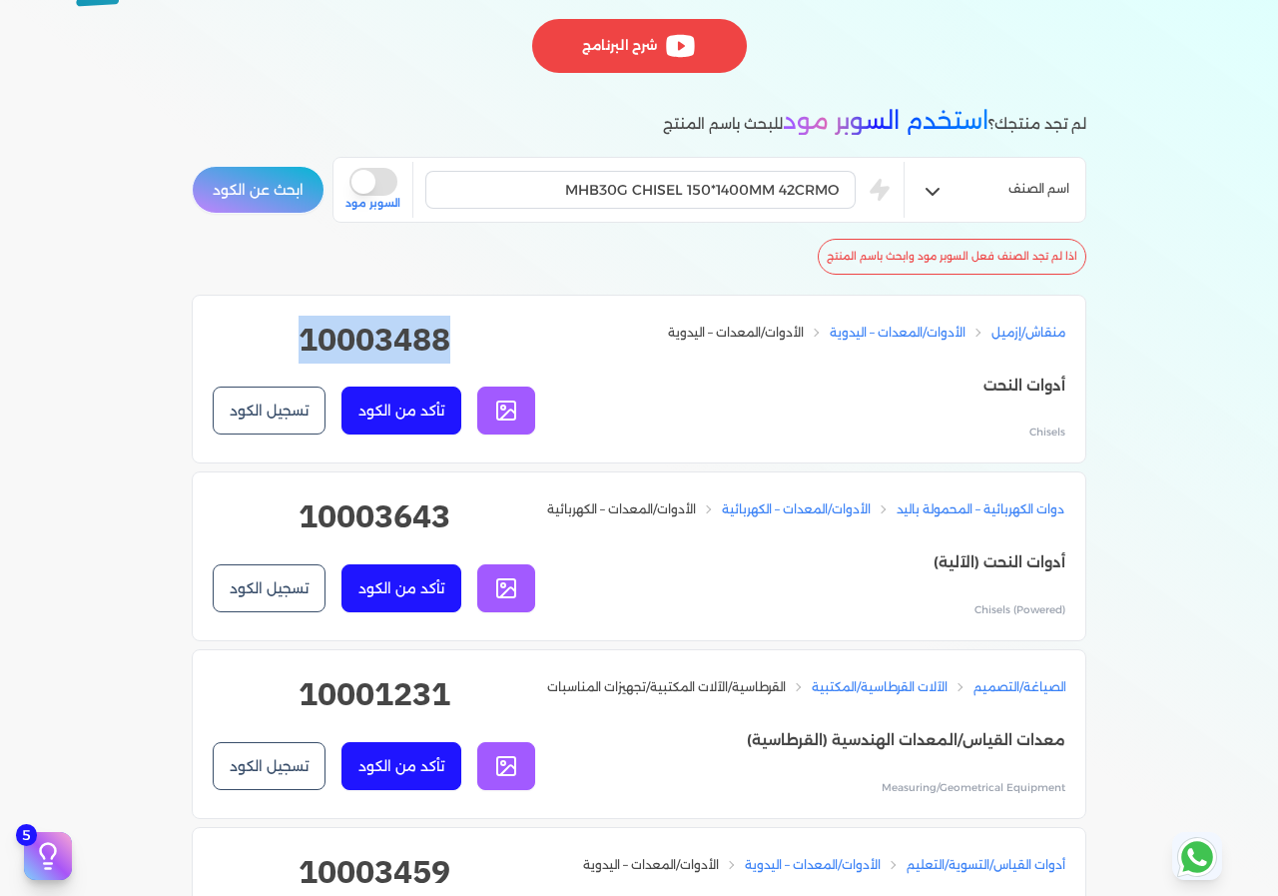
copy h2 "10003488"
click at [644, 193] on input "MHB30G CHISEL 150*1400MM 42CRMO" at bounding box center [640, 190] width 430 height 38
click at [651, 193] on input "MHB30G CHISEL 150*1400MM 42CRMO" at bounding box center [640, 190] width 430 height 38
paste input "CHISEL MACOTRAC F6 75*750mm"
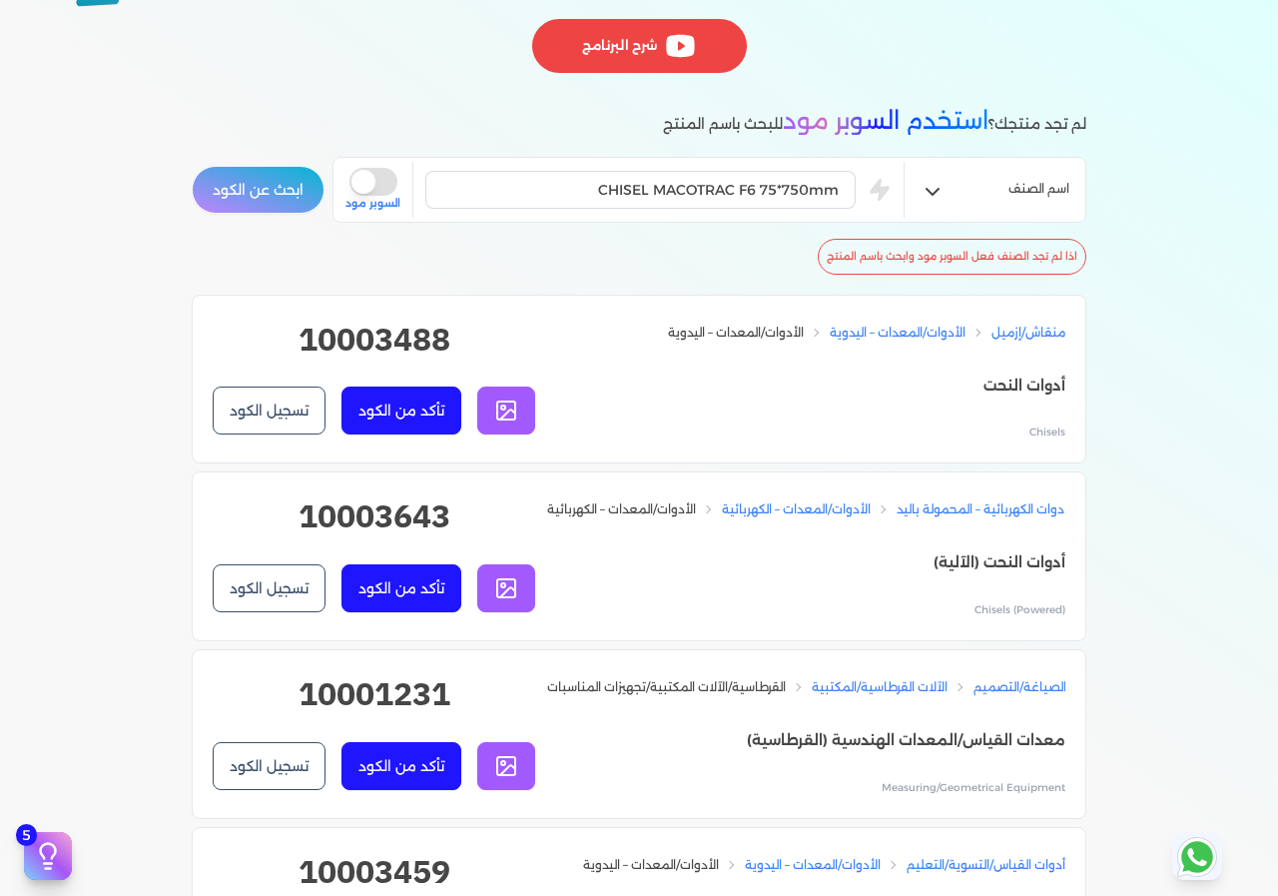
drag, startPoint x: 185, startPoint y: 155, endPoint x: 247, endPoint y: 191, distance: 71.6
click at [248, 191] on button "ابحث عن الكود" at bounding box center [258, 190] width 133 height 48
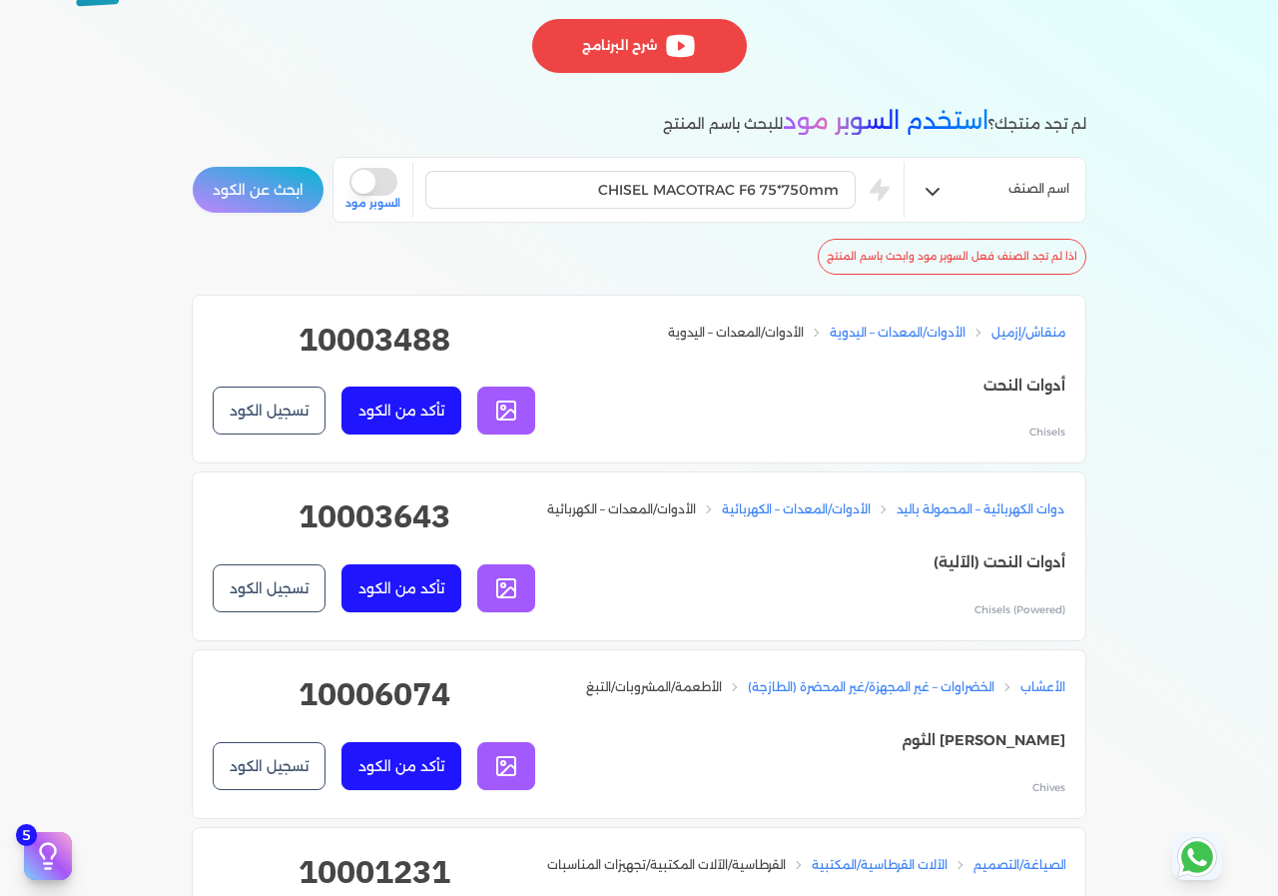
click at [673, 171] on div "CHISEL MACOTRAC F6 75*750mm" at bounding box center [640, 190] width 430 height 38
click at [658, 197] on input "CHISEL MACOTRAC F6 75*750mm" at bounding box center [640, 190] width 430 height 38
paste input "9 90*8"
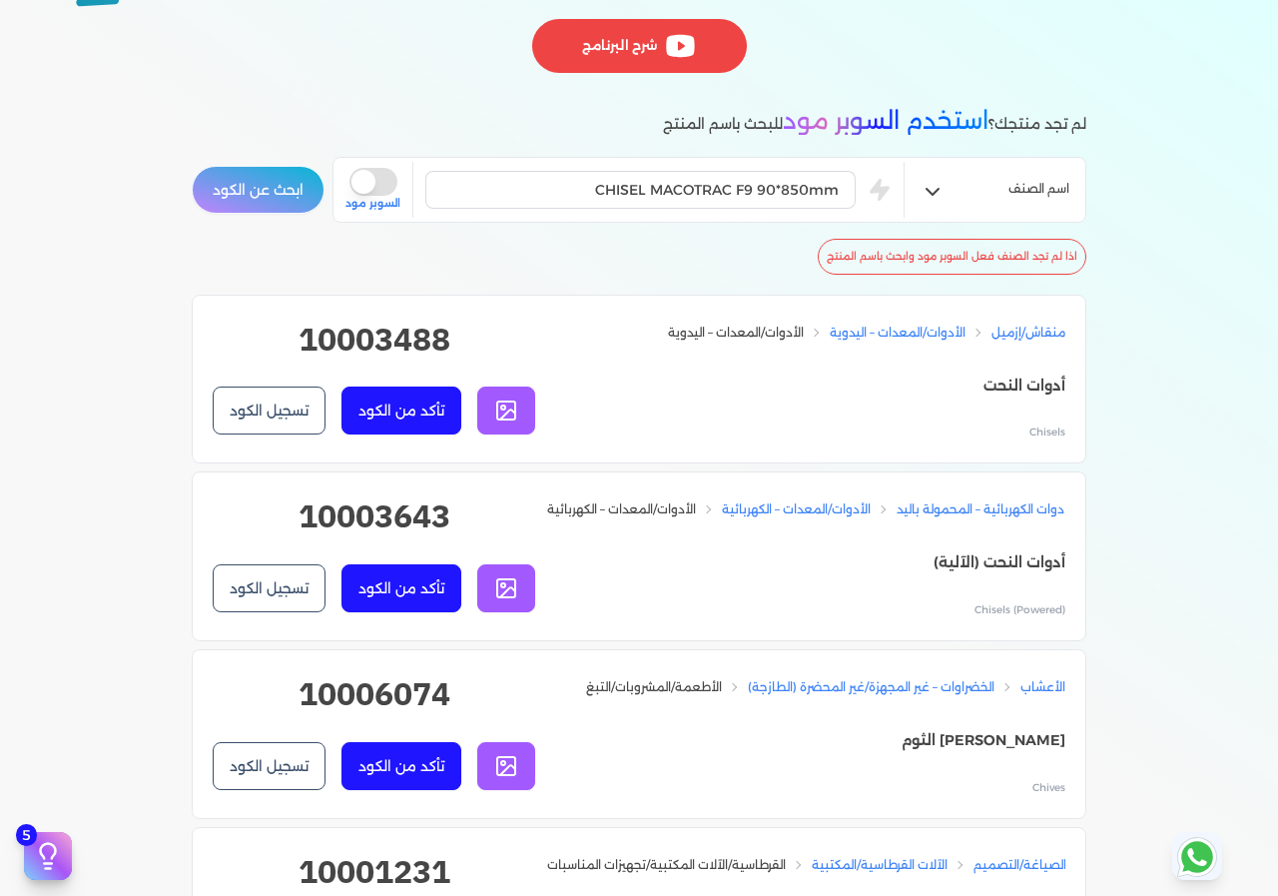
click at [257, 186] on button "ابحث عن الكود" at bounding box center [258, 190] width 133 height 48
click at [603, 200] on input "CHISEL MACOTRAC F9 90*850mm" at bounding box center [640, 190] width 430 height 38
paste input "WRENCH 70MM"
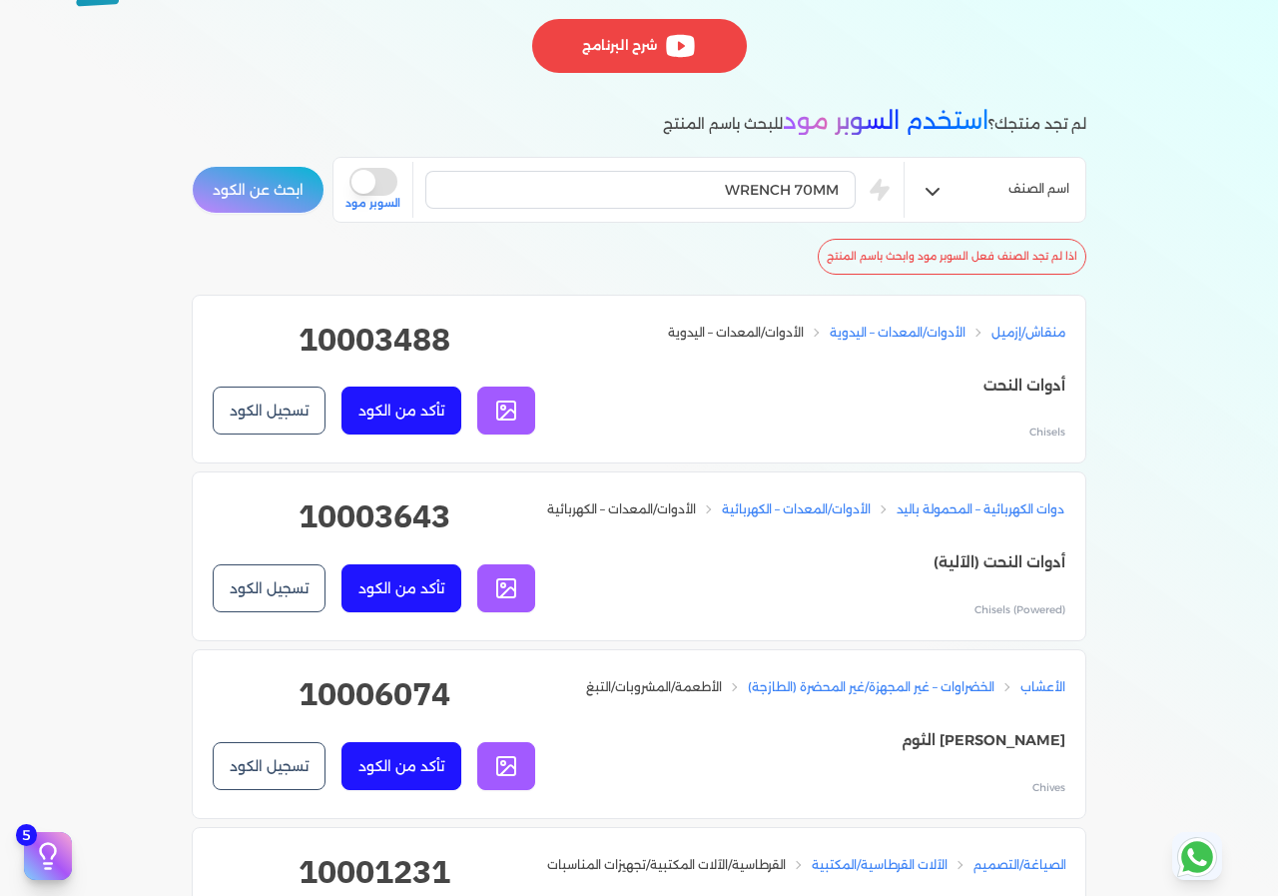
drag, startPoint x: 305, startPoint y: 215, endPoint x: 291, endPoint y: 208, distance: 15.6
click at [302, 213] on div "اسم الصنف WRENCH 70MM is super mode السوبر مود ابحث عن الكود" at bounding box center [639, 190] width 895 height 66
click at [287, 208] on button "ابحث عن الكود" at bounding box center [258, 190] width 133 height 48
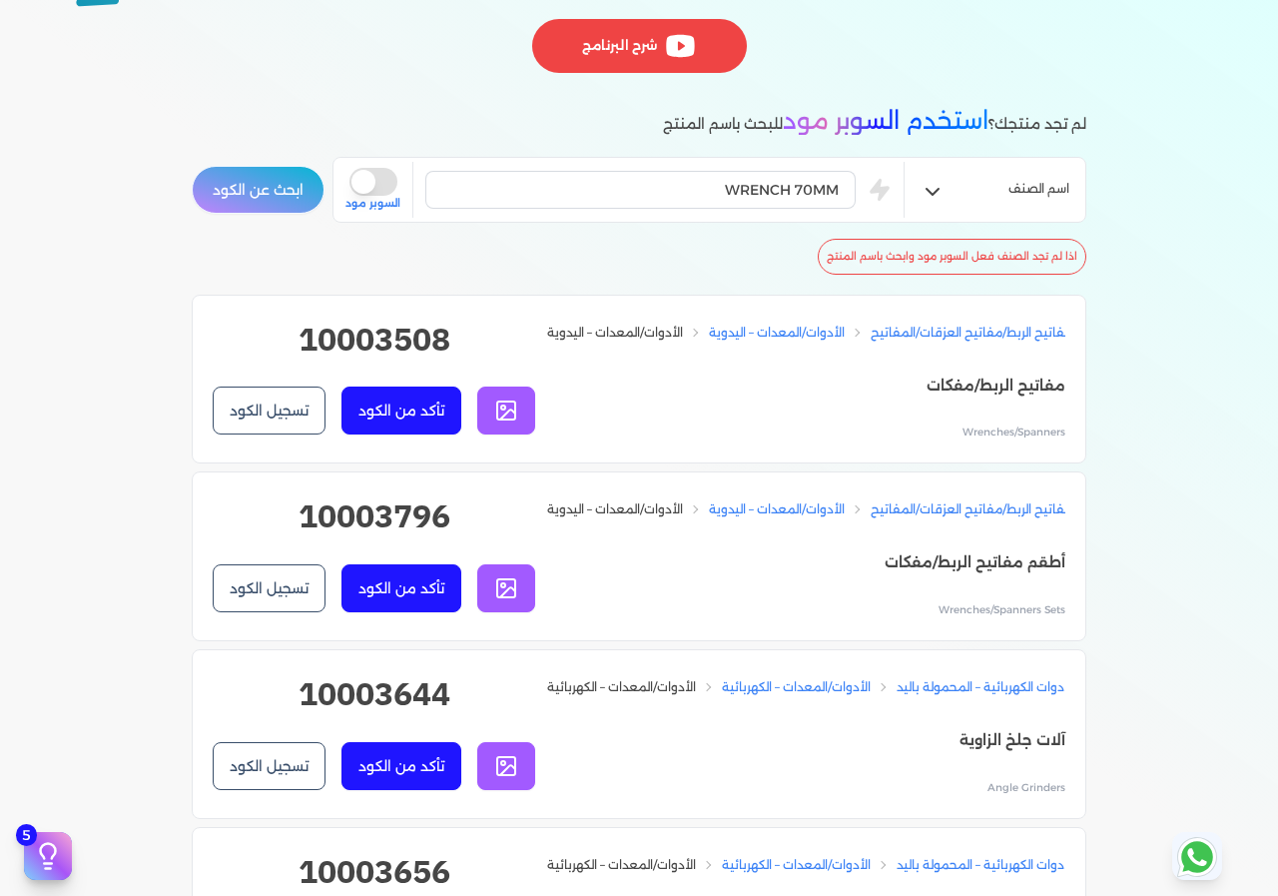
click at [412, 316] on h2 "10003508" at bounding box center [374, 348] width 323 height 64
copy h2 "10003508"
click at [794, 190] on input "WRENCH 70MM" at bounding box center [640, 190] width 430 height 38
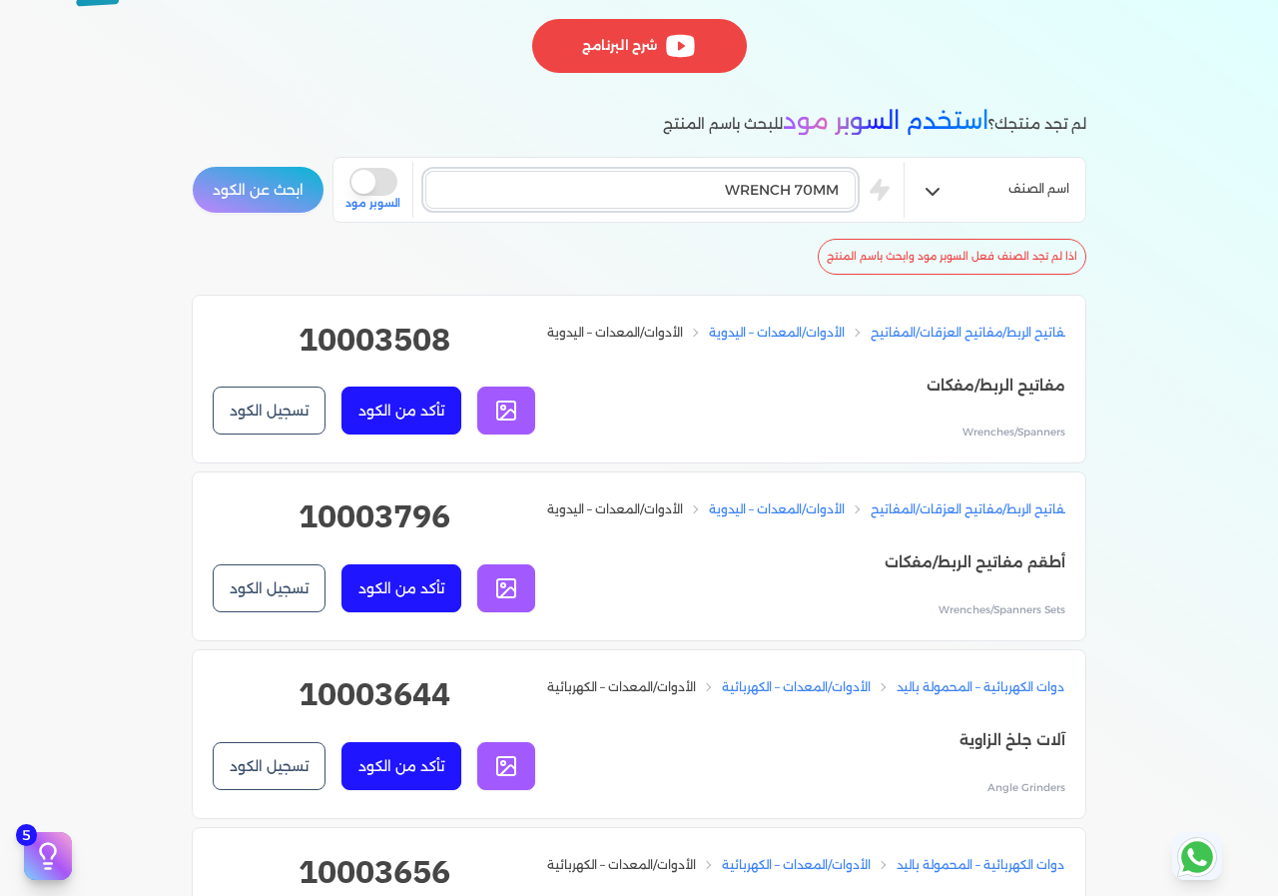
click at [794, 190] on input "WRENCH 70MM" at bounding box center [640, 190] width 430 height 38
paste input "SIDE BOLT"
click at [260, 203] on button "ابحث عن الكود" at bounding box center [258, 190] width 133 height 48
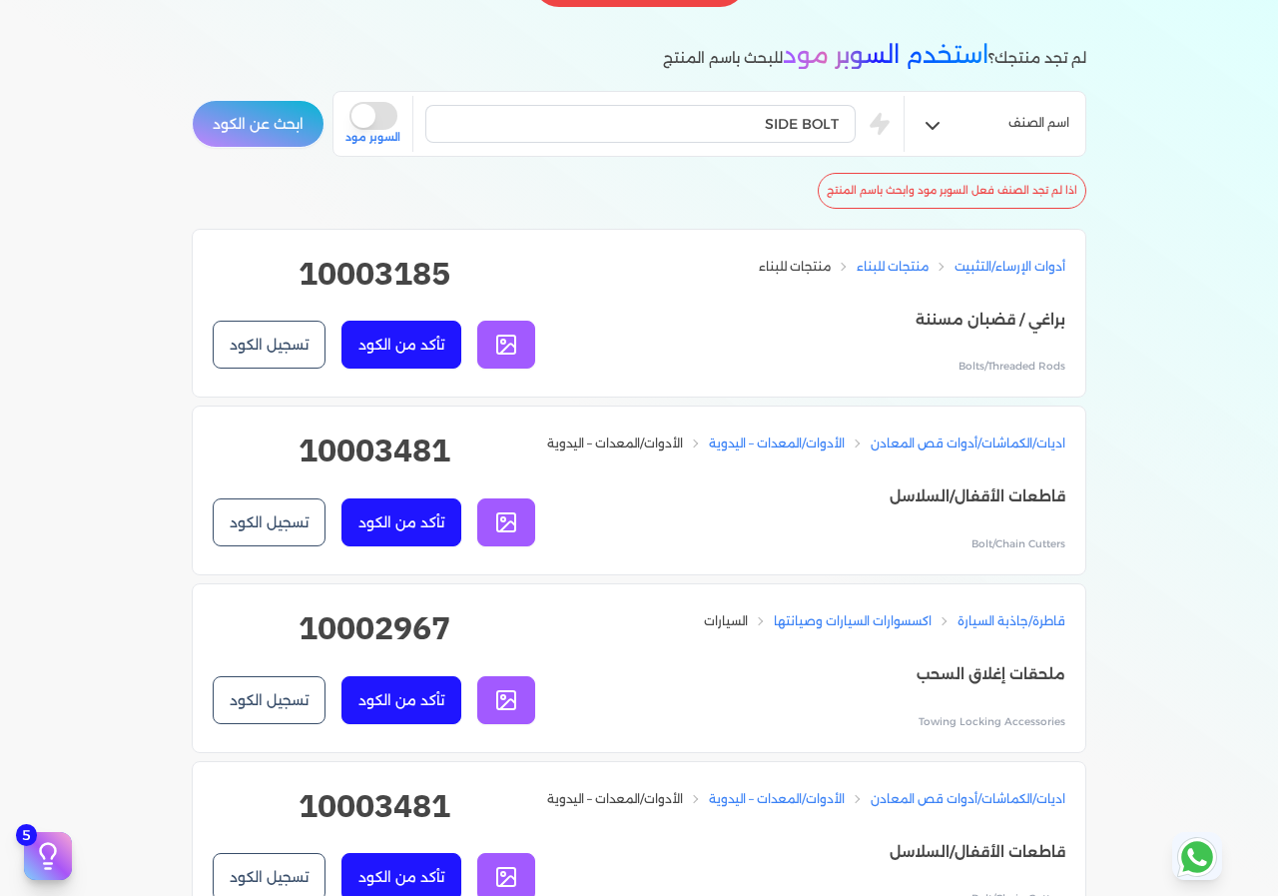
scroll to position [499, 0]
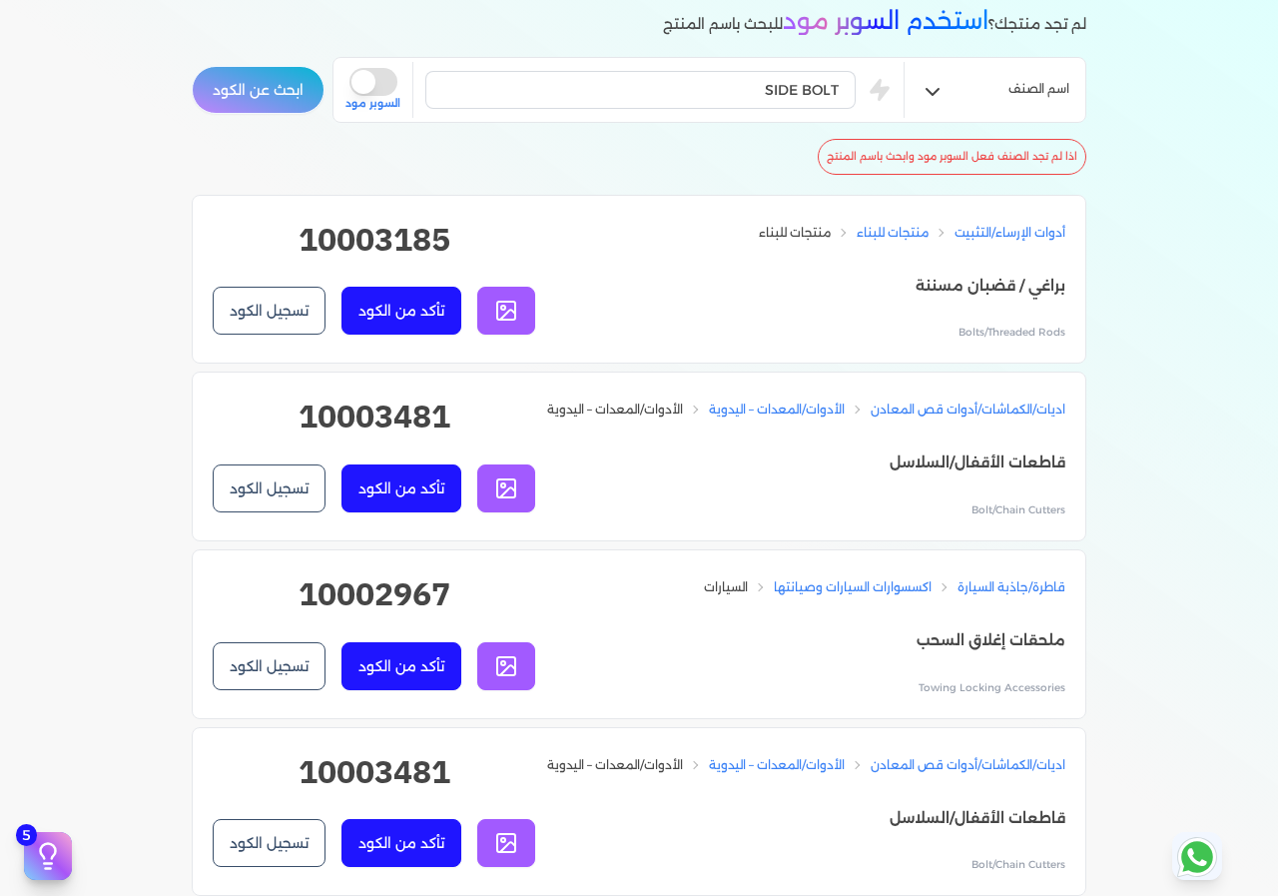
click at [409, 402] on h2 "10003481" at bounding box center [374, 424] width 323 height 64
click at [408, 402] on h2 "10003481" at bounding box center [374, 424] width 323 height 64
click at [796, 97] on input "SIDE BOLT" at bounding box center [640, 90] width 430 height 38
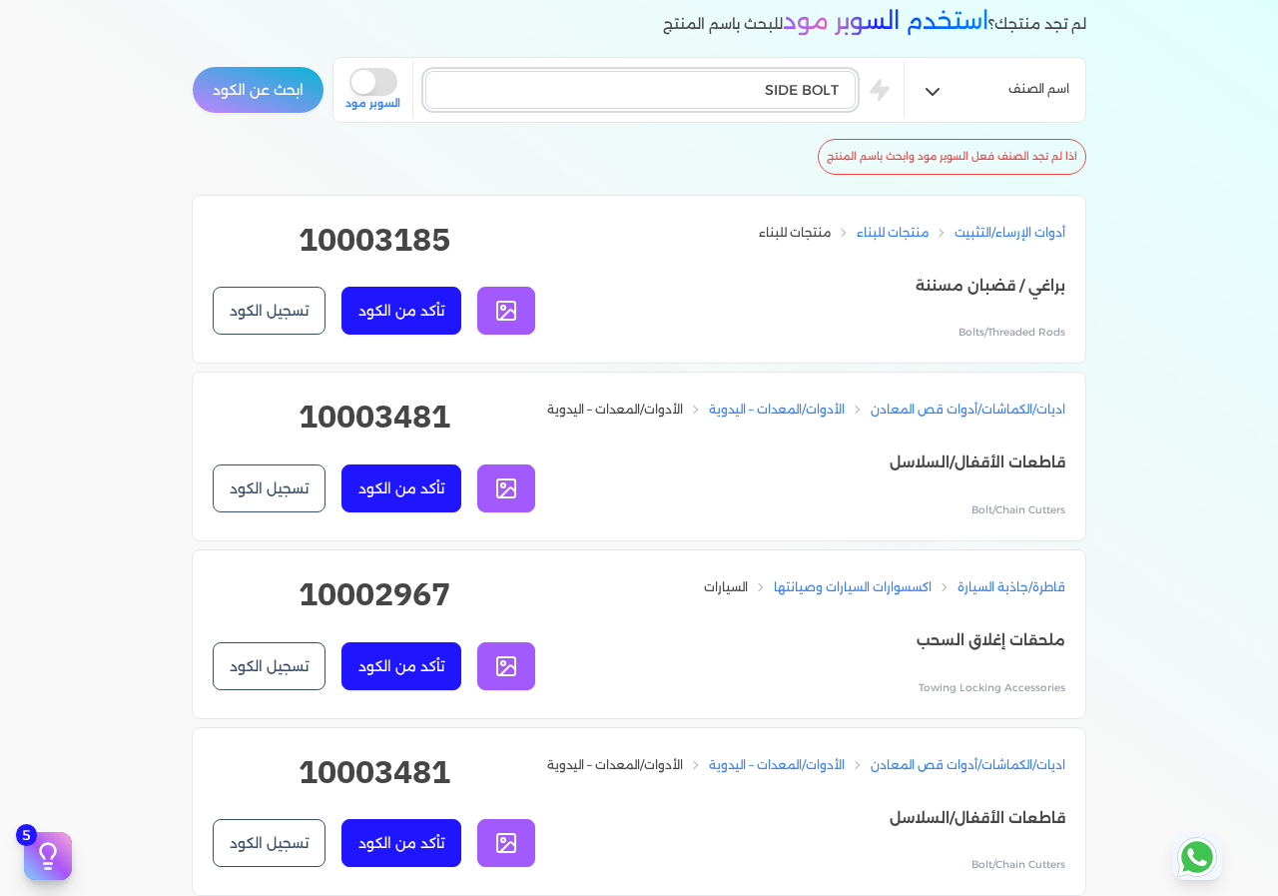
paste input "THICKNESS"
click at [255, 76] on button "ابحث عن الكود" at bounding box center [258, 90] width 133 height 48
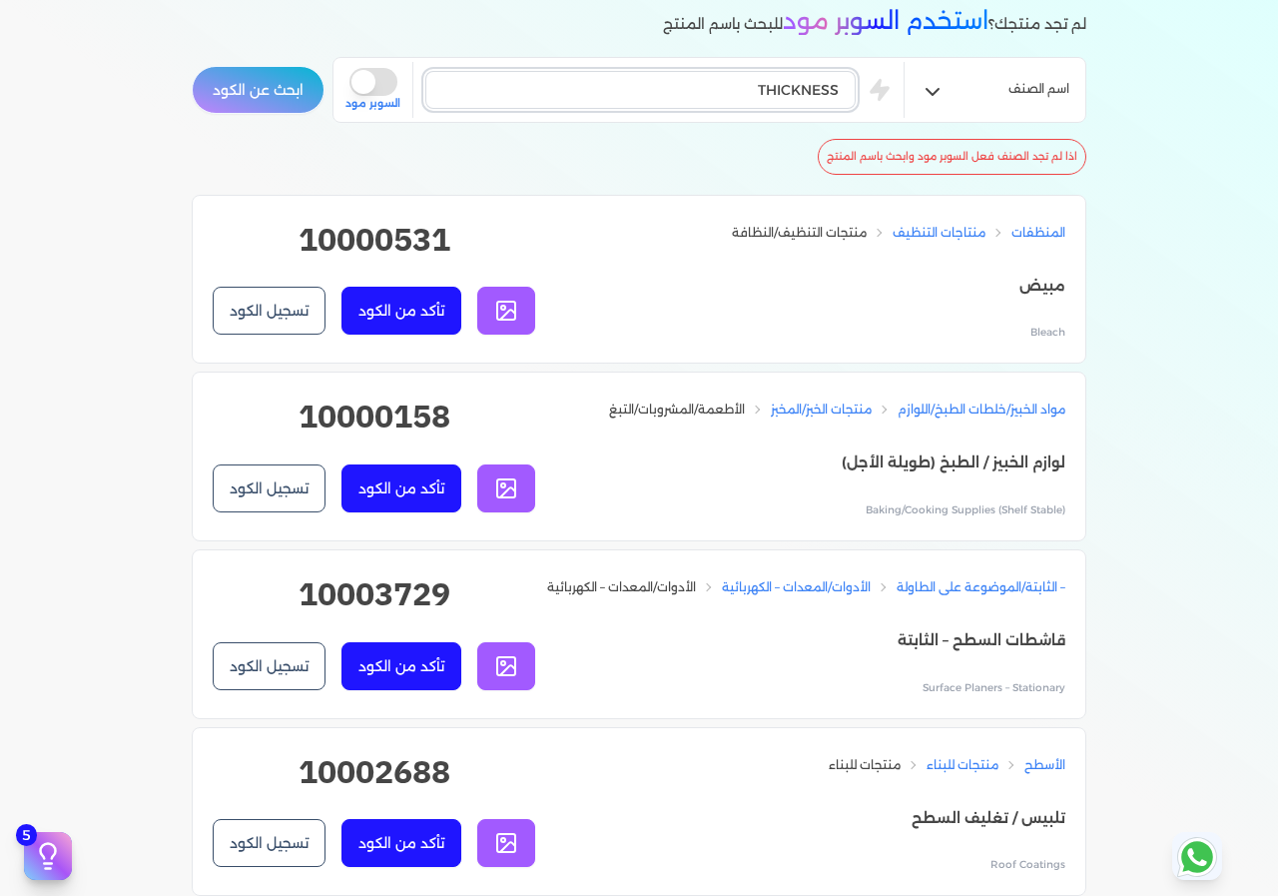
click at [738, 80] on input "THICKNESS" at bounding box center [640, 90] width 430 height 38
paste input "MHB30G Thrust Bush Ring_union Type"
click at [207, 79] on button "ابحث عن الكود" at bounding box center [258, 90] width 133 height 48
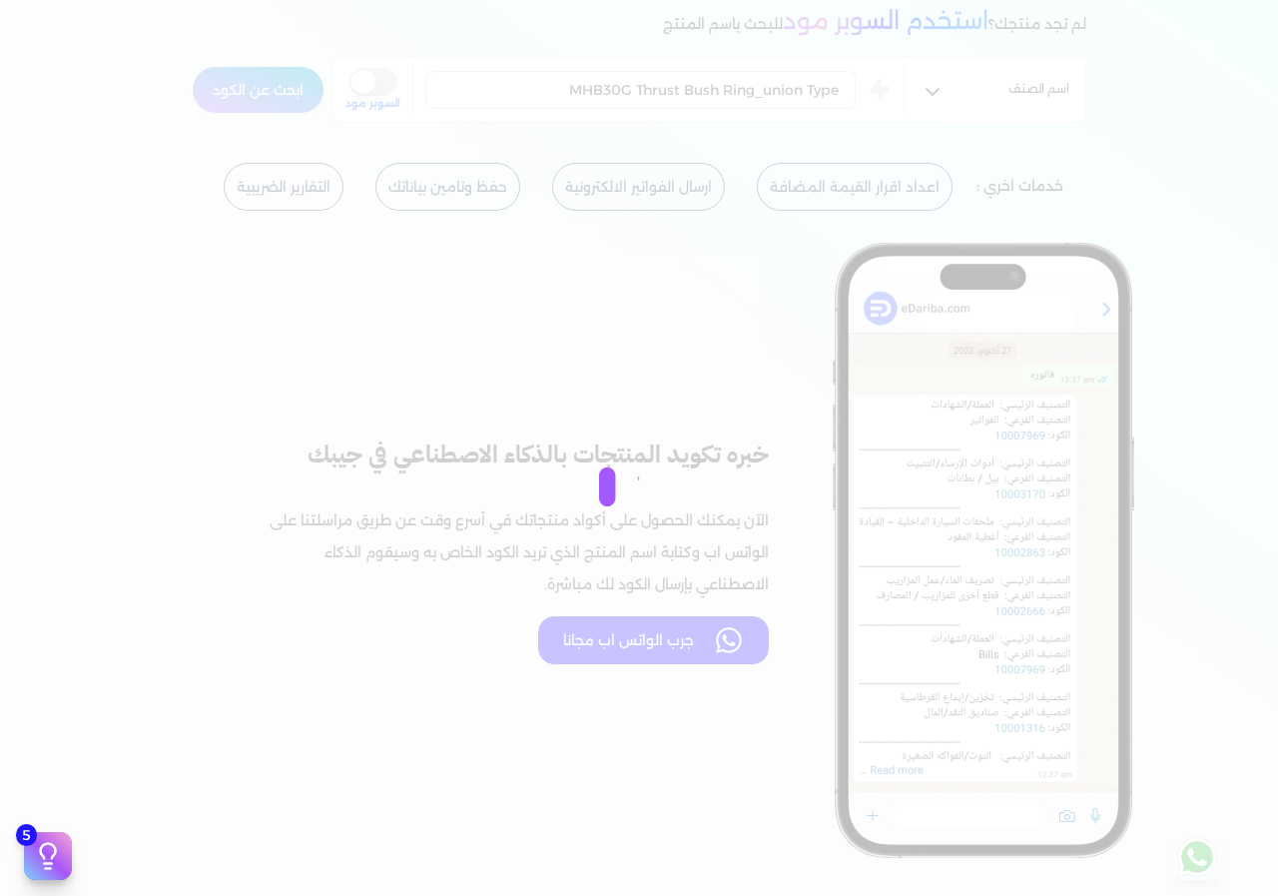
click at [258, 91] on div at bounding box center [639, 448] width 1278 height 896
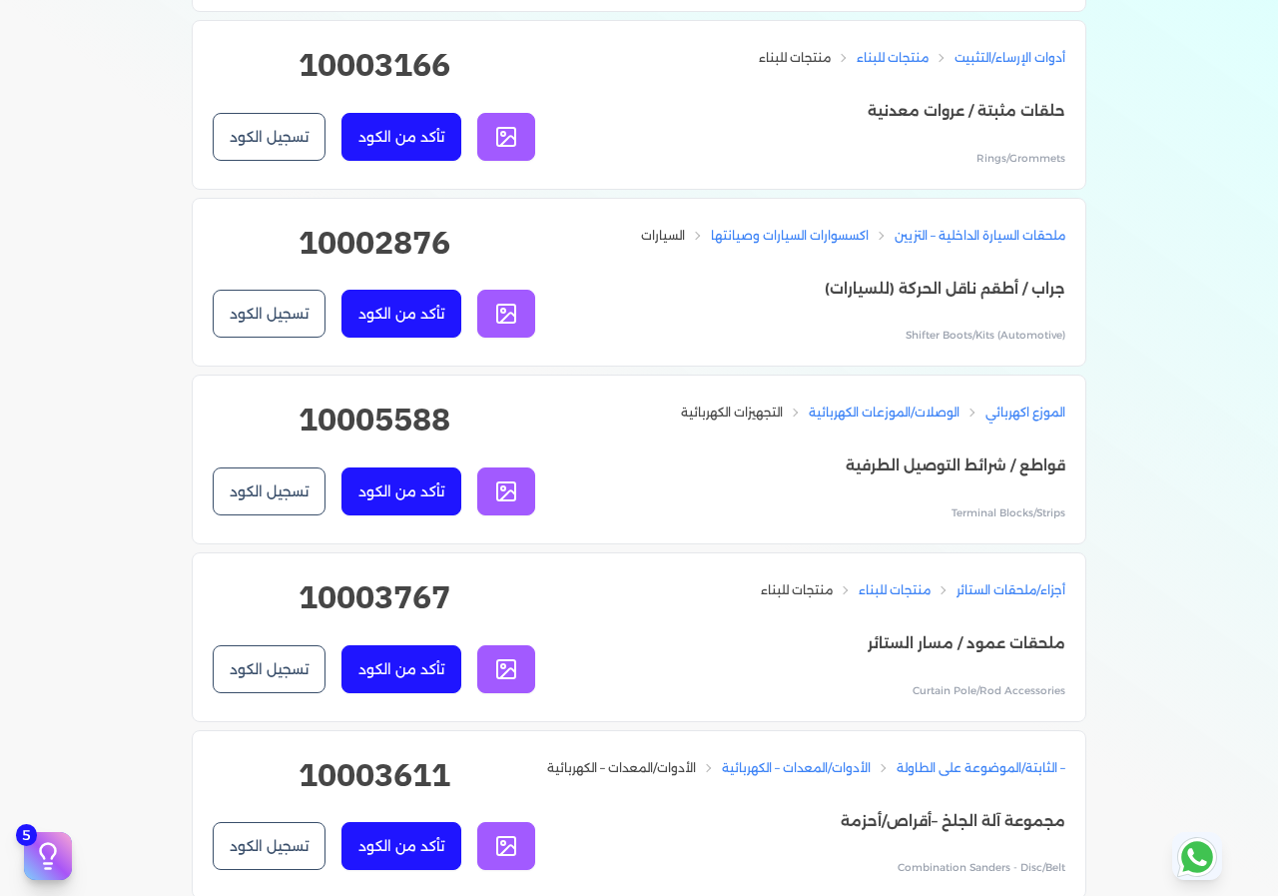
scroll to position [2297, 0]
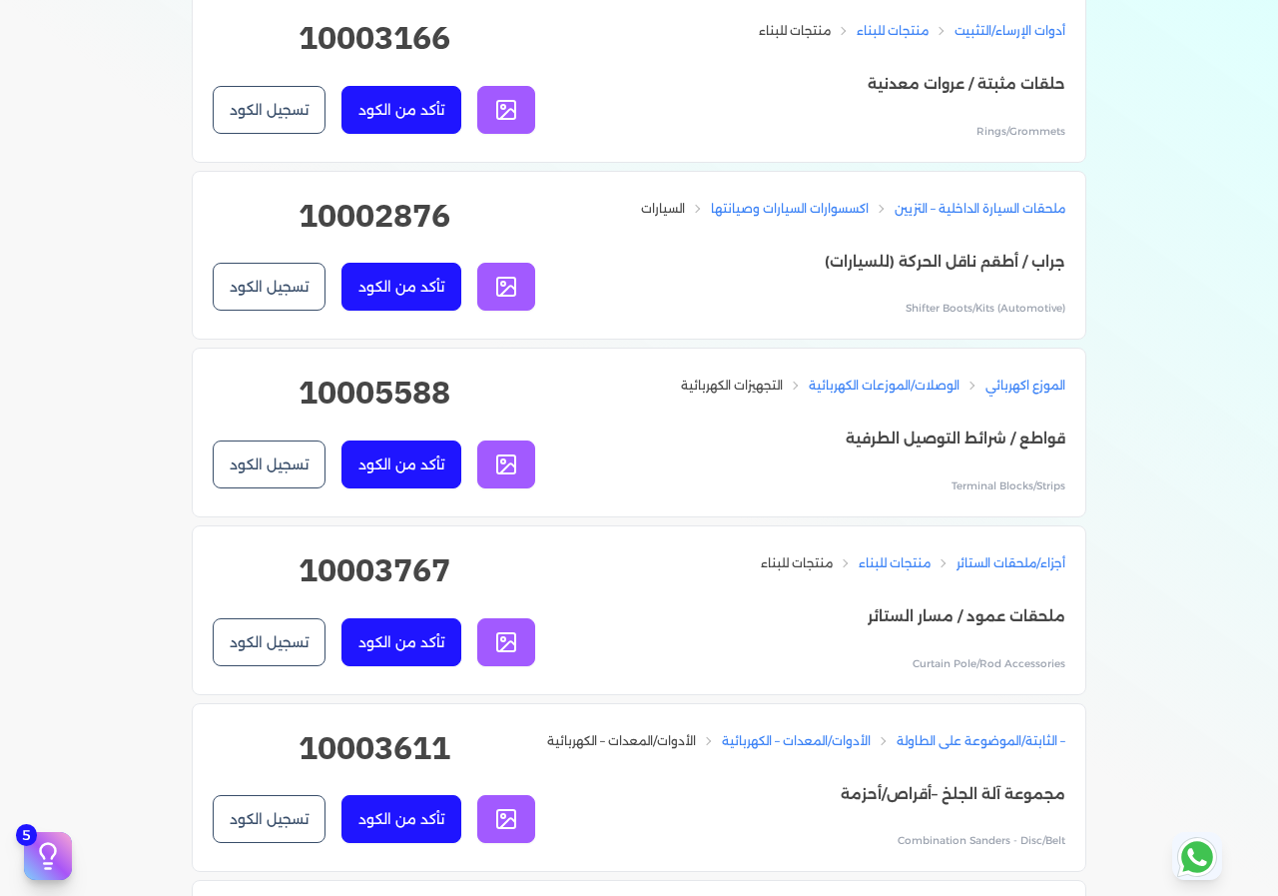
click at [347, 432] on h2 "10005588" at bounding box center [374, 400] width 323 height 64
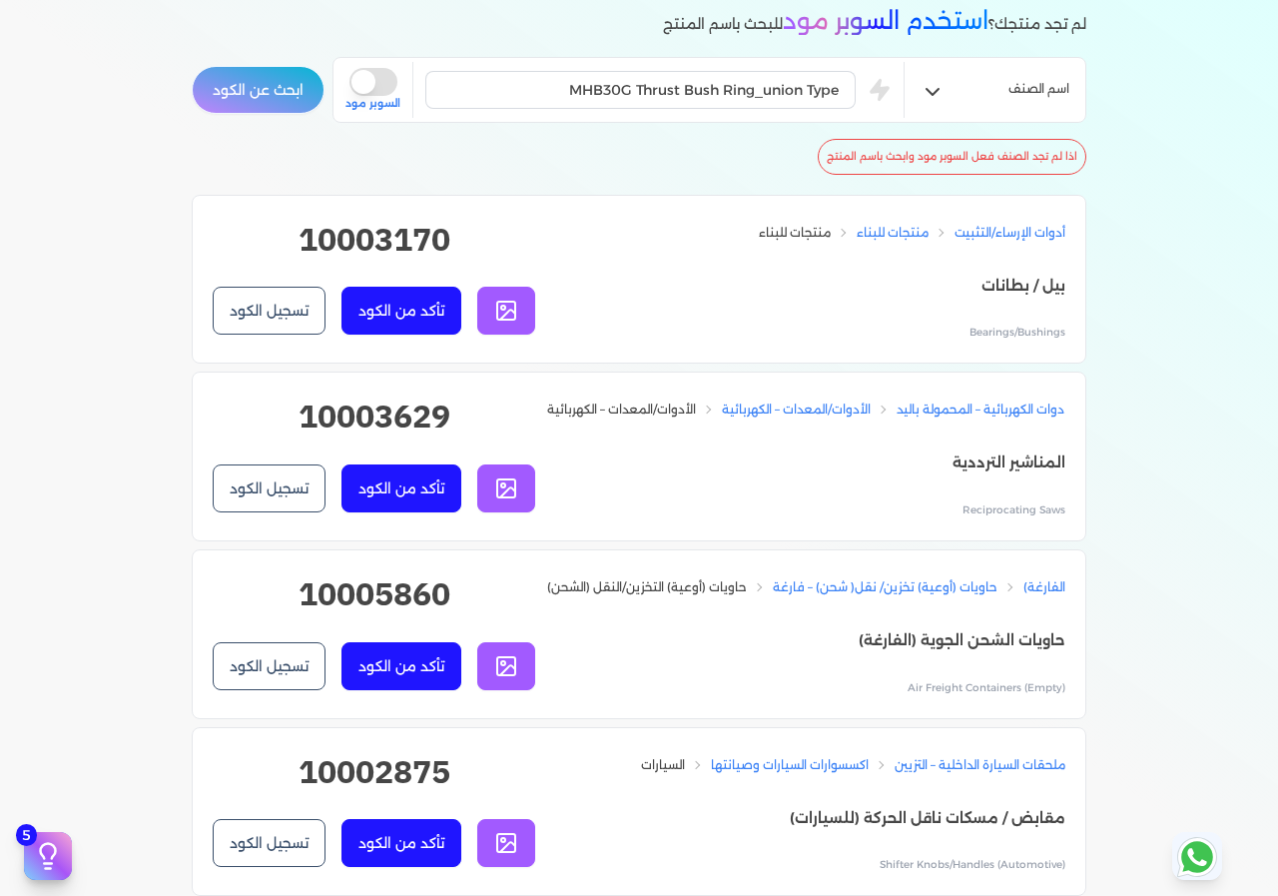
scroll to position [0, 0]
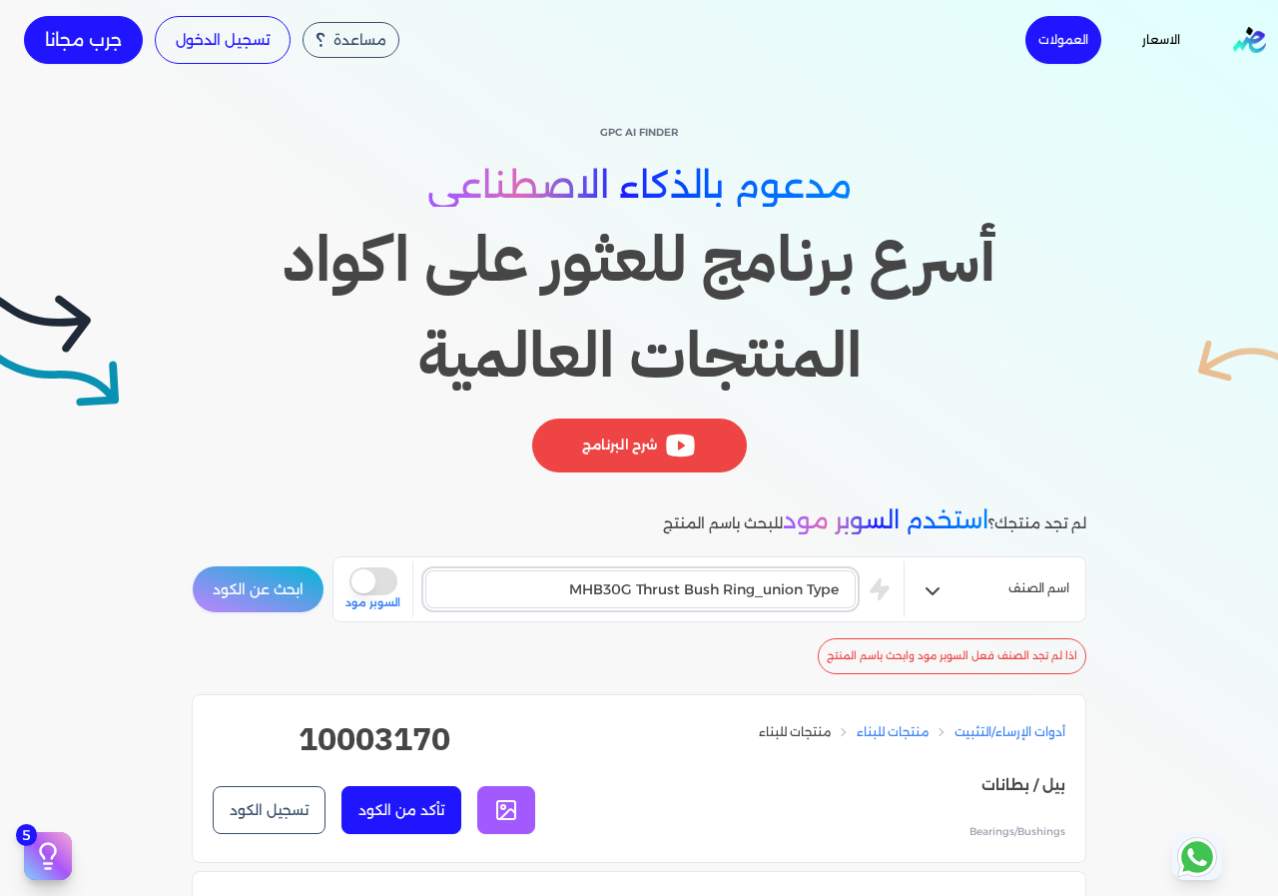
click at [593, 591] on input "MHB30G Thrust Bush Ring_union Type" at bounding box center [640, 589] width 430 height 38
paste input "ROD with side hole PIN(280*89*45mm)"
click at [299, 604] on button "ابحث عن الكود" at bounding box center [258, 589] width 133 height 48
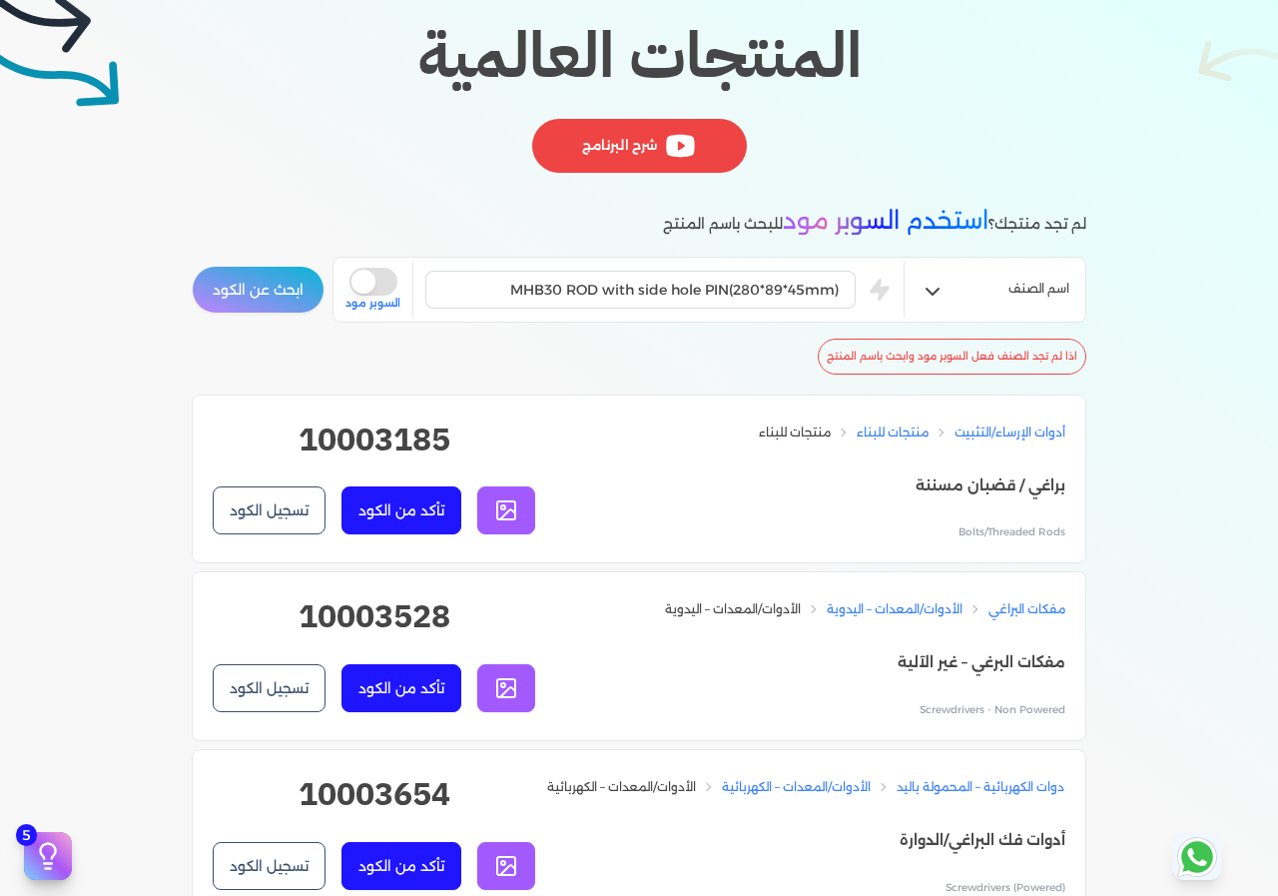
scroll to position [499, 0]
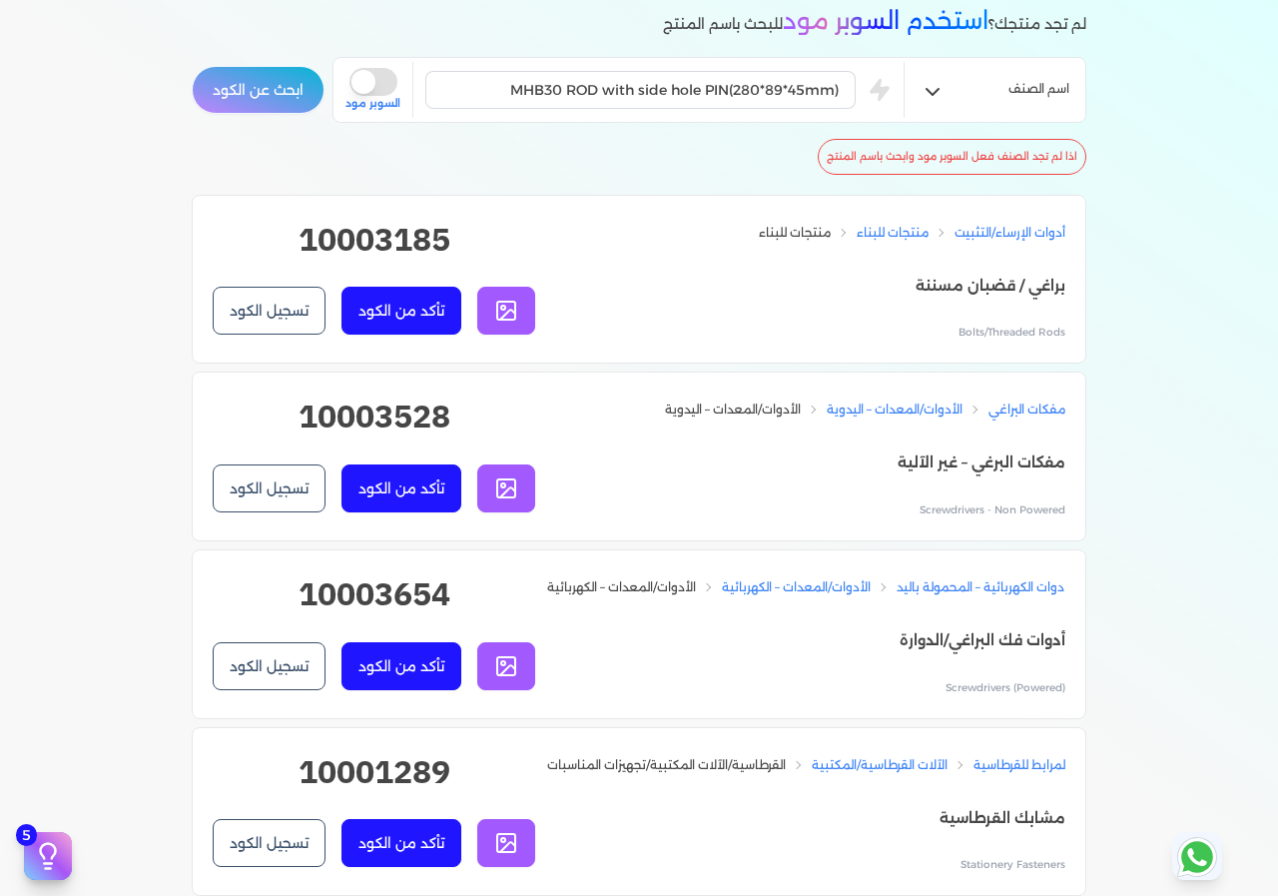
click at [391, 413] on h2 "10003528" at bounding box center [374, 424] width 323 height 64
click at [673, 65] on div "MHB30 ROD with side hole PIN(280*89*45mm) is super mode السوبر مود" at bounding box center [625, 90] width 558 height 56
click at [637, 95] on input "MHB30 ROD with side hole PIN(280*89*45mm)" at bounding box center [640, 90] width 430 height 38
click at [636, 95] on input "MHB30 ROD with side hole PIN(280*89*45mm)" at bounding box center [640, 90] width 430 height 38
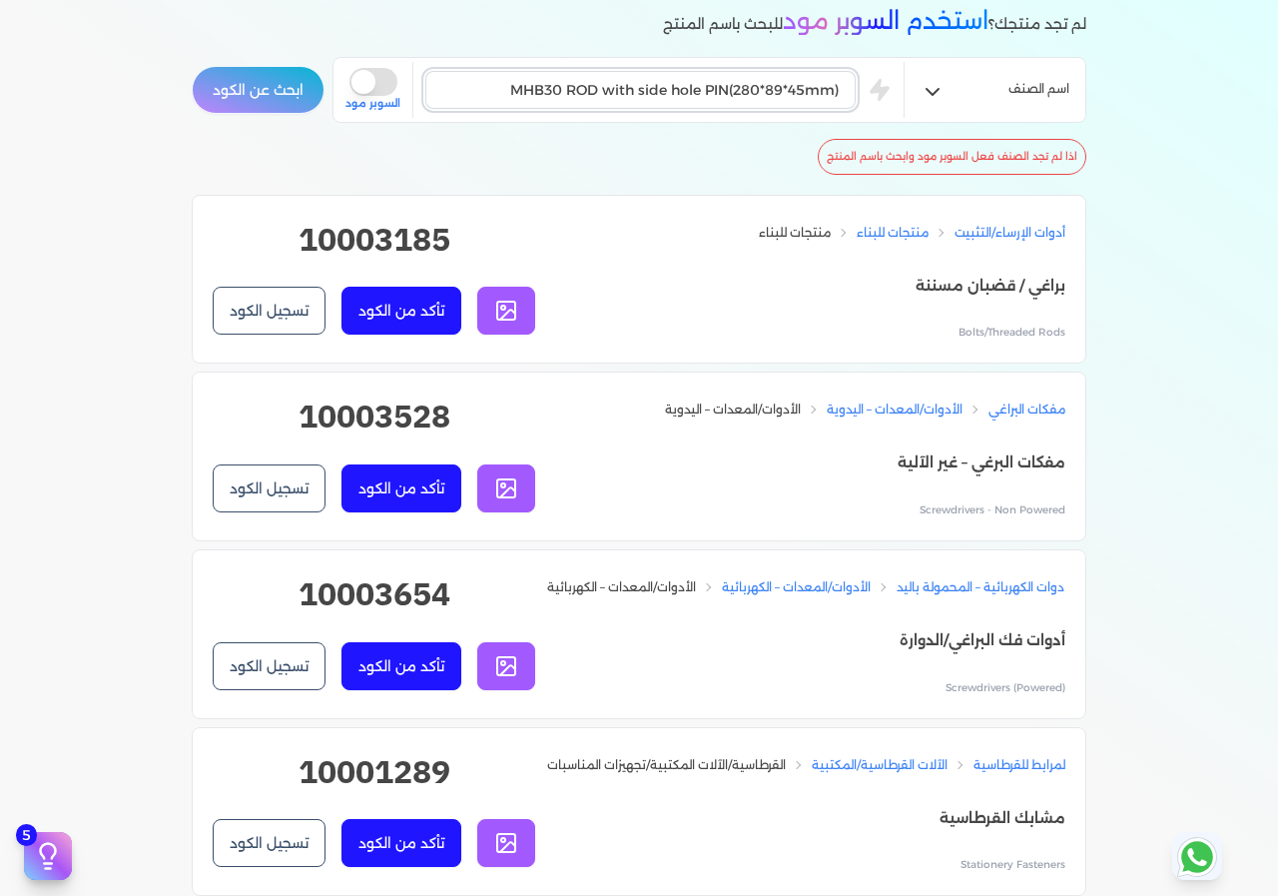
click at [636, 90] on input "MHB30 ROD with side hole PIN(280*89*45mm)" at bounding box center [640, 90] width 430 height 38
paste input "LIFTING"
type input "LIFTING"
click at [271, 80] on button "ابحث عن الكود" at bounding box center [258, 90] width 133 height 48
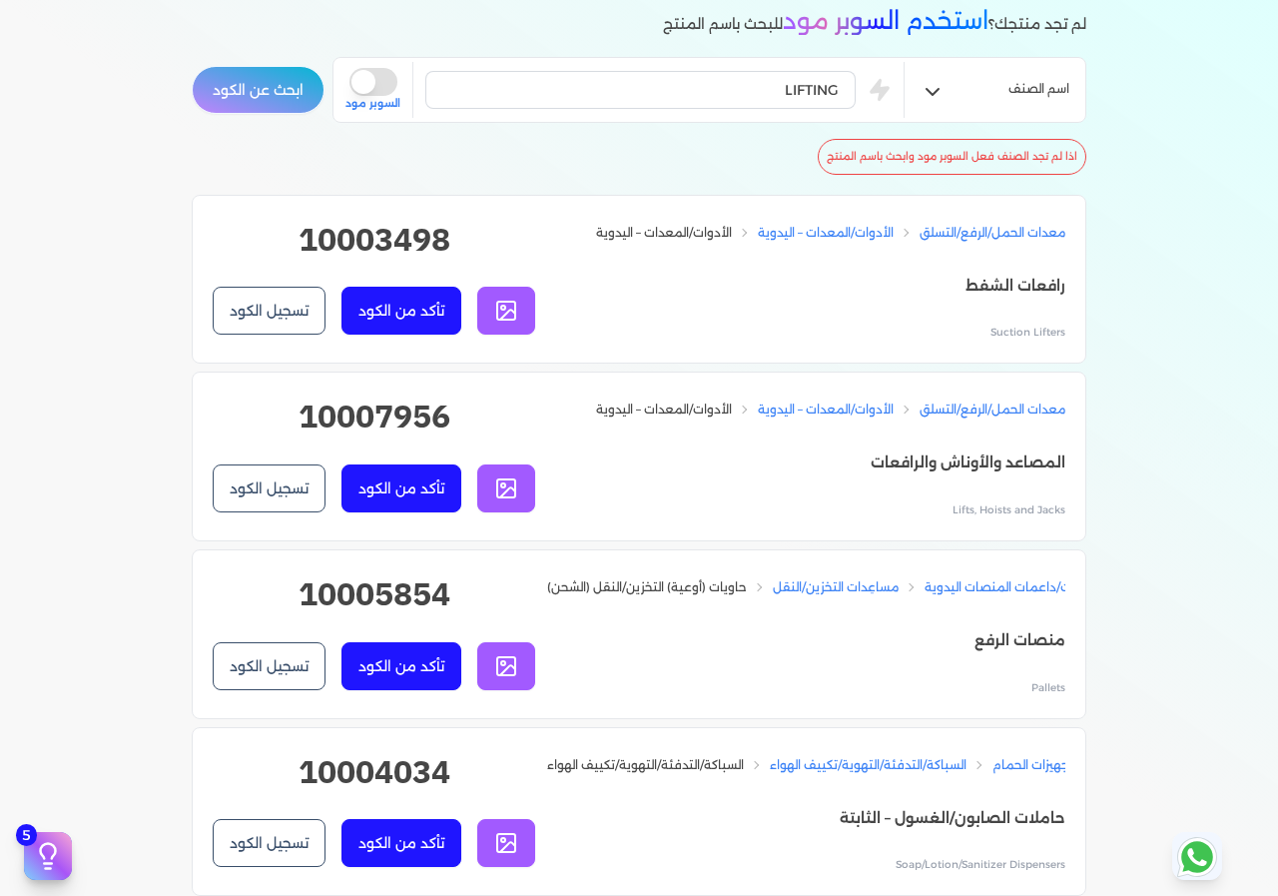
click at [374, 217] on h2 "10003498" at bounding box center [374, 248] width 323 height 64
